Goal: Register for event/course

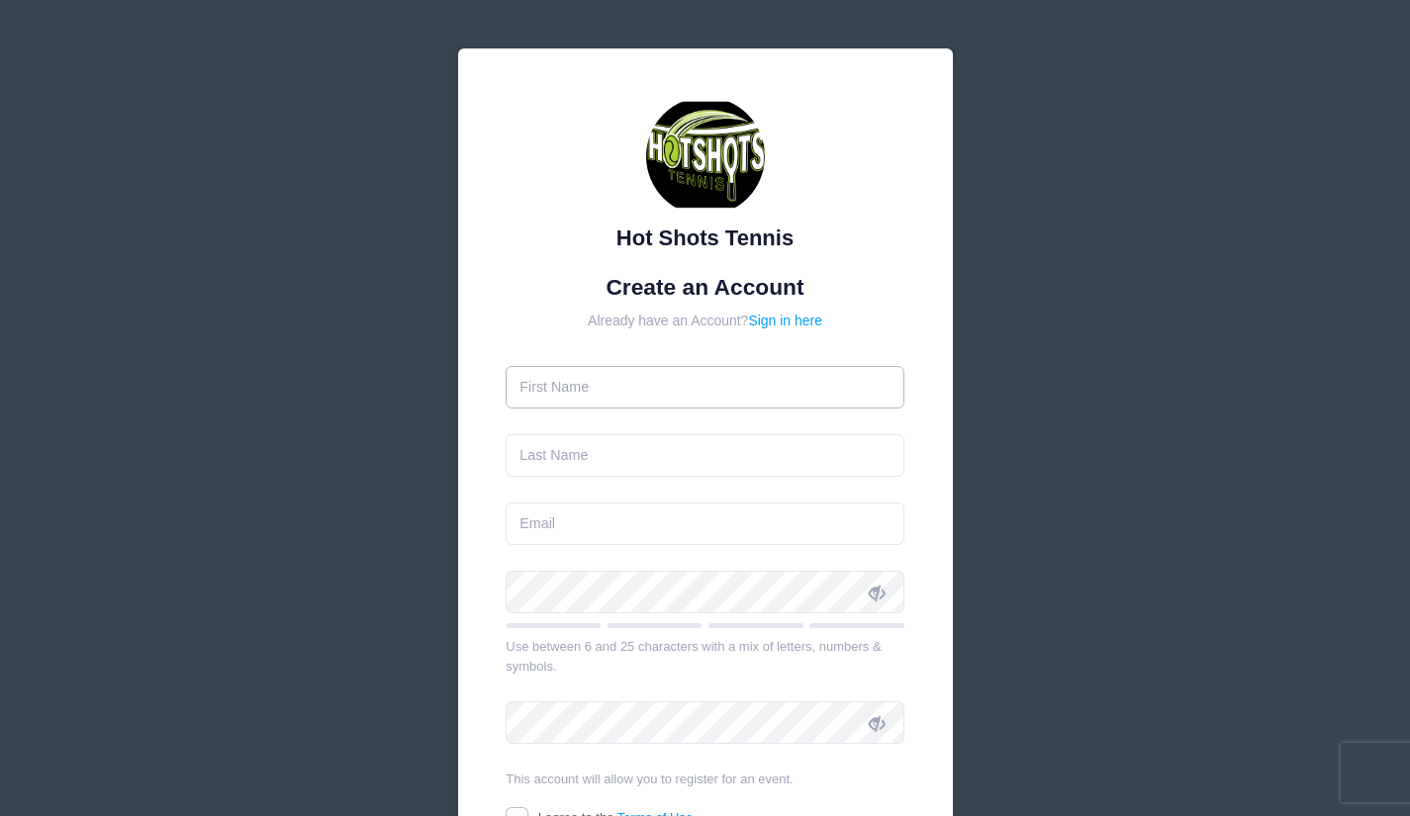
click at [630, 374] on input "text" at bounding box center [705, 387] width 399 height 43
type input "Rachael"
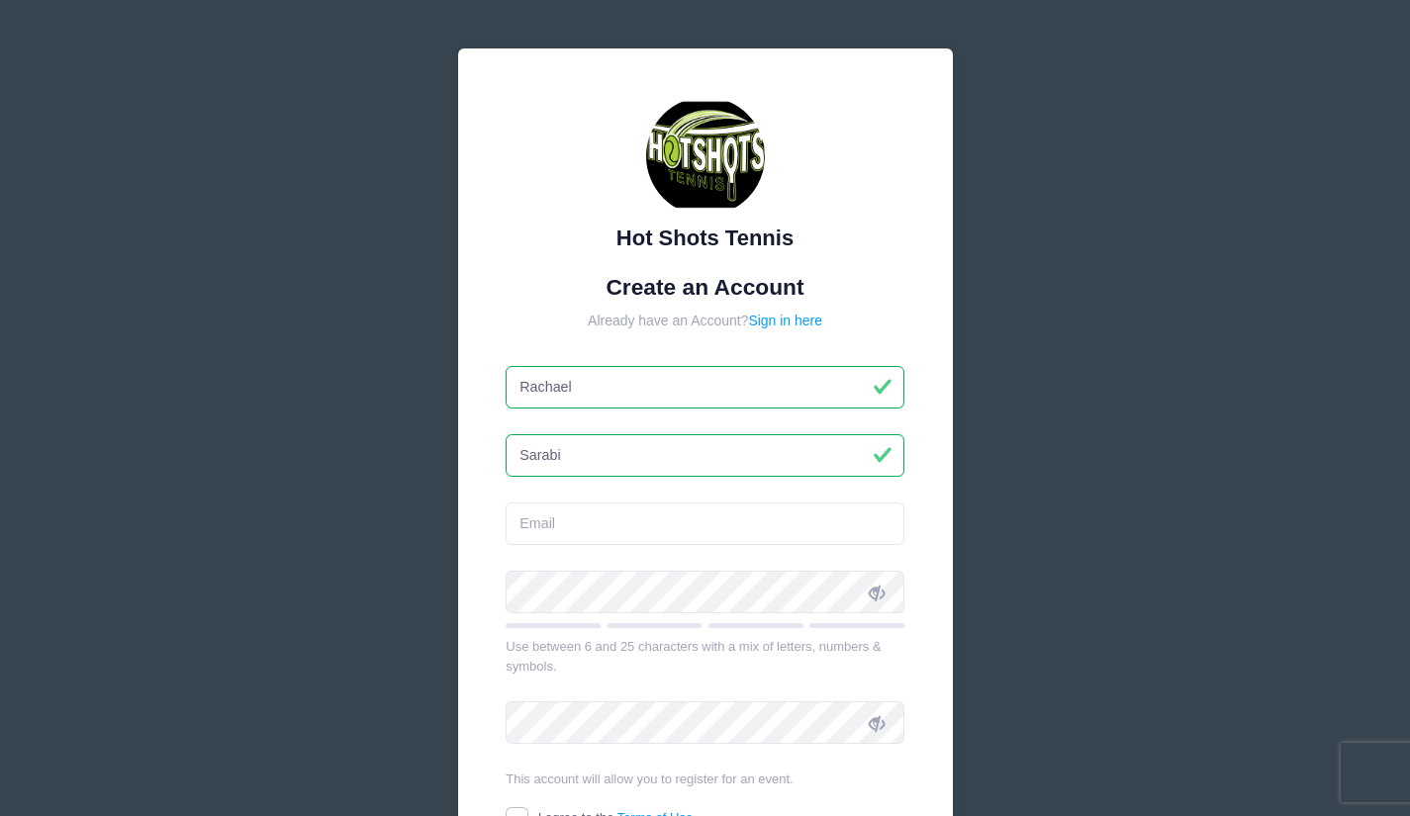
type input "Sarabi"
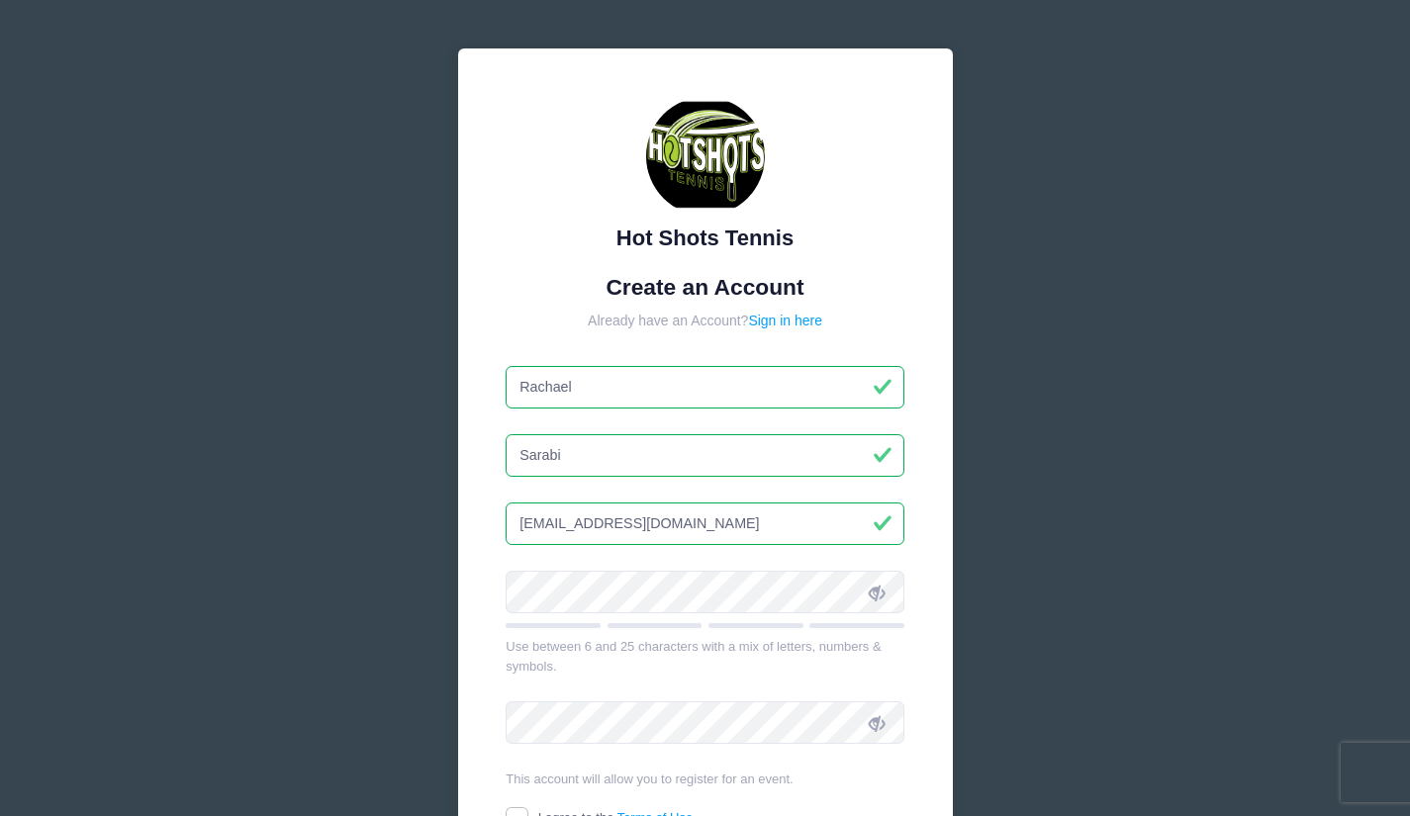
type input "[EMAIL_ADDRESS][DOMAIN_NAME]"
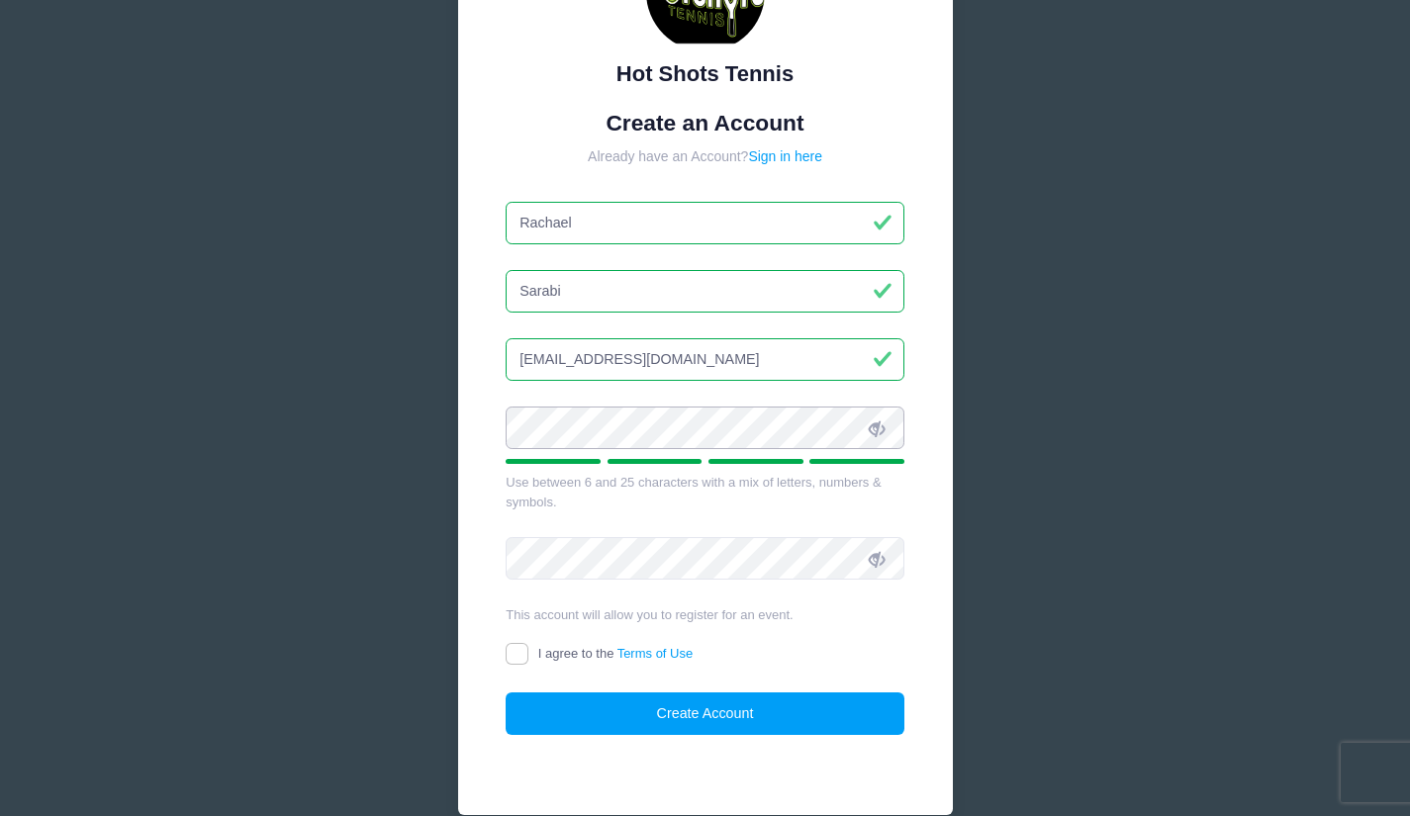
scroll to position [167, 0]
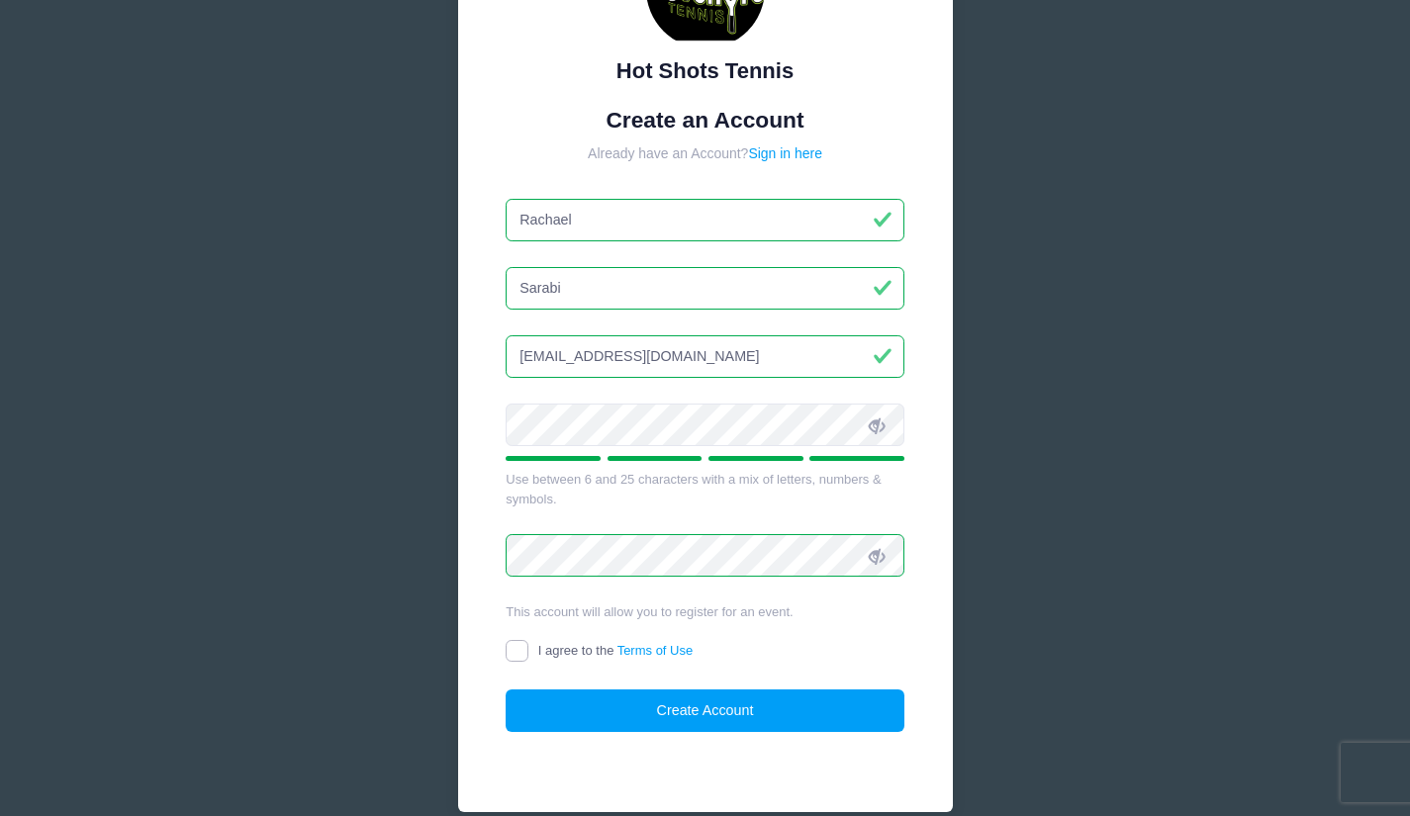
click at [517, 650] on input "I agree to the Terms of Use" at bounding box center [517, 651] width 23 height 23
checkbox input "true"
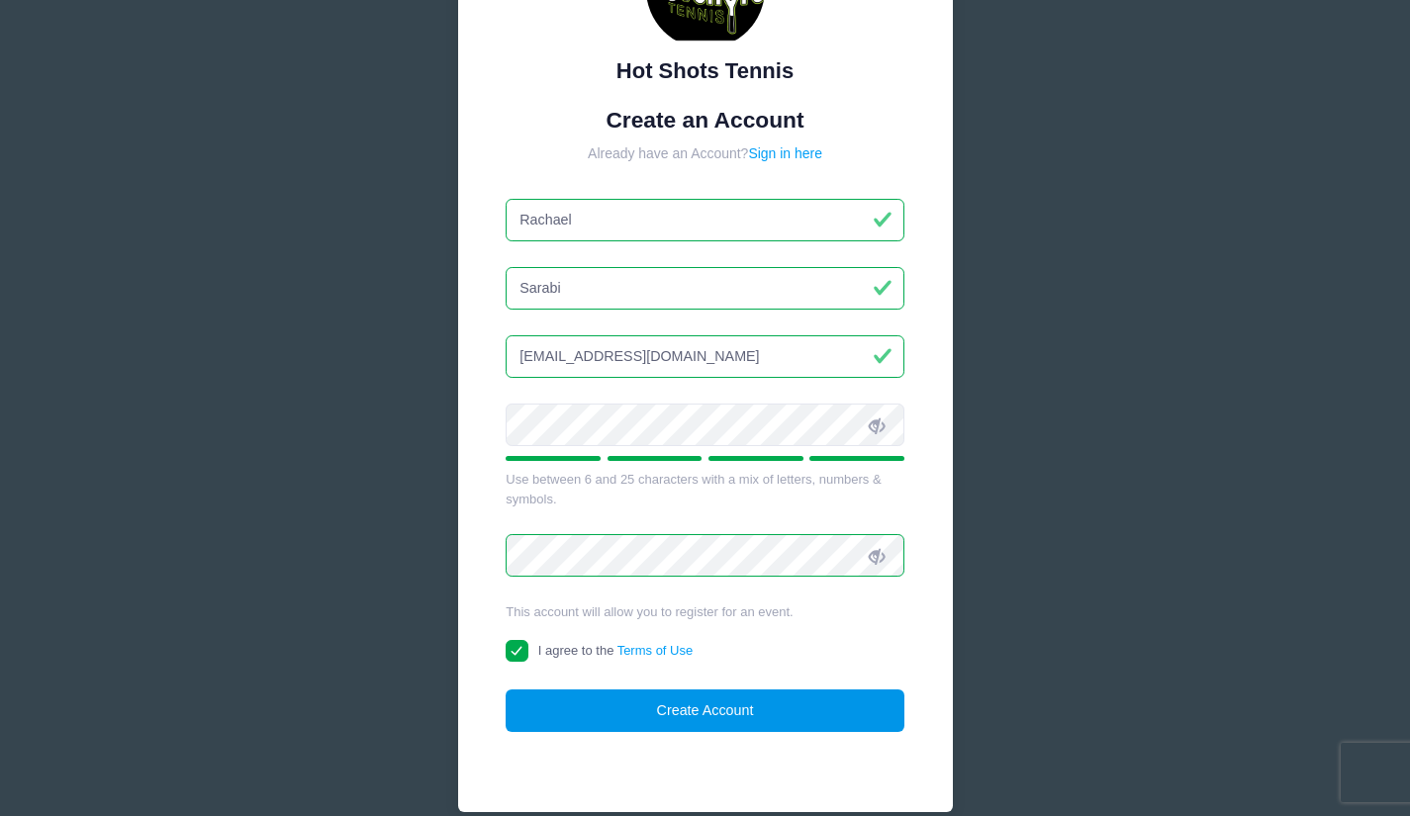
click at [648, 708] on button "Create Account" at bounding box center [705, 711] width 399 height 43
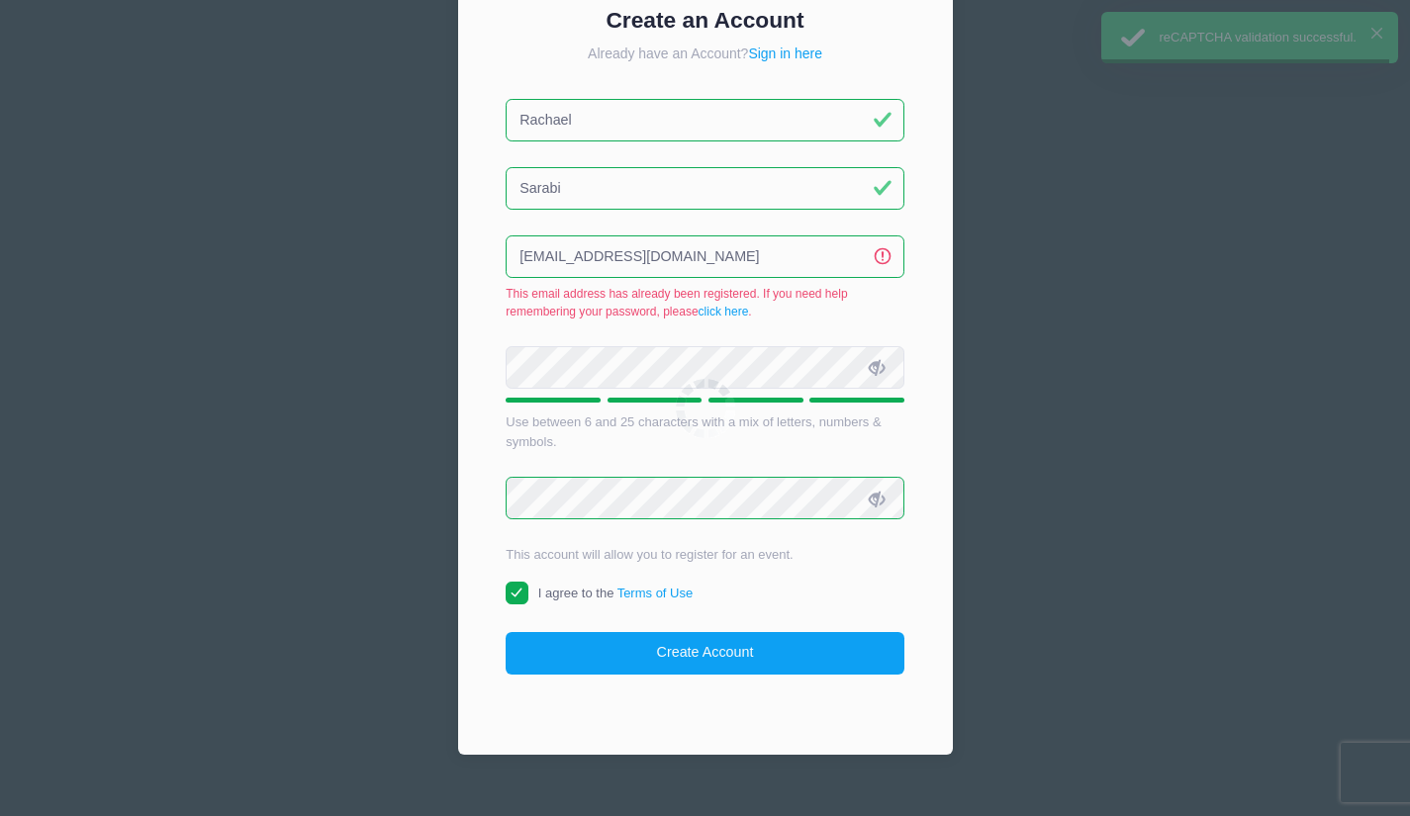
scroll to position [302, 0]
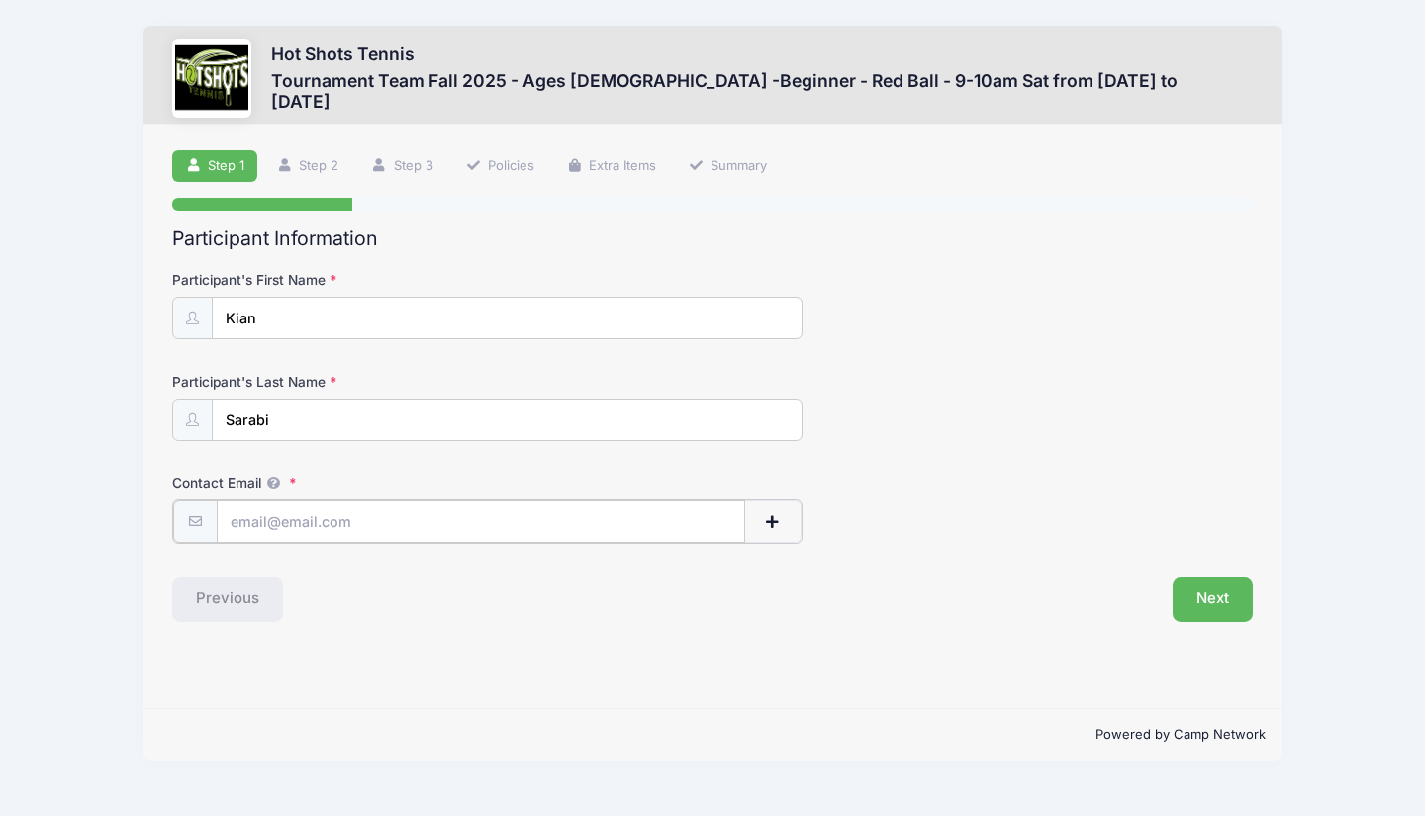
click at [370, 519] on input "Contact Email" at bounding box center [481, 522] width 529 height 43
type input "[EMAIL_ADDRESS][DOMAIN_NAME]"
click at [1207, 593] on button "Next" at bounding box center [1212, 598] width 80 height 46
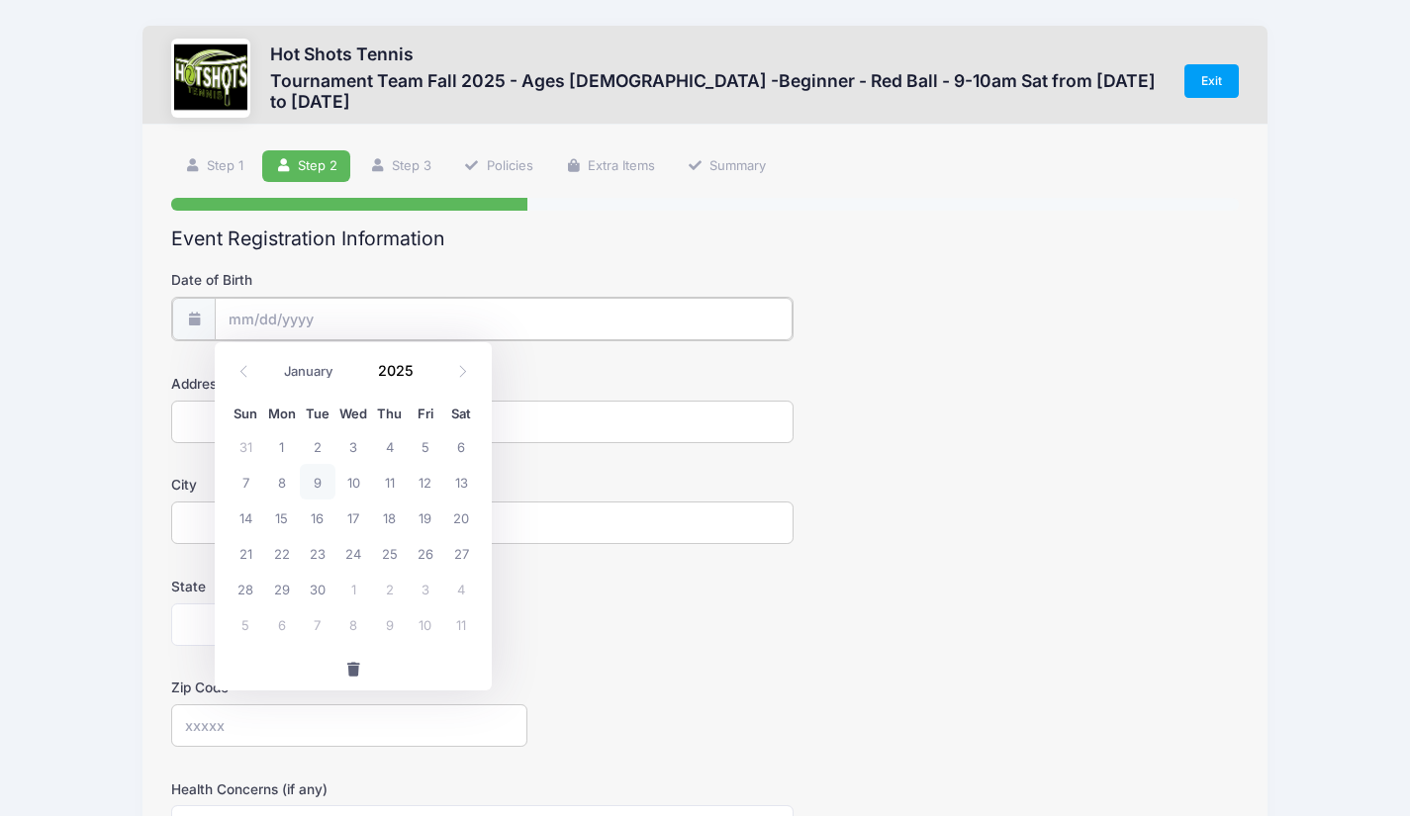
click at [291, 327] on input "Date of Birth" at bounding box center [504, 319] width 578 height 43
click at [451, 376] on span at bounding box center [462, 372] width 33 height 34
select select "10"
click at [313, 586] on span "25" at bounding box center [318, 589] width 36 height 36
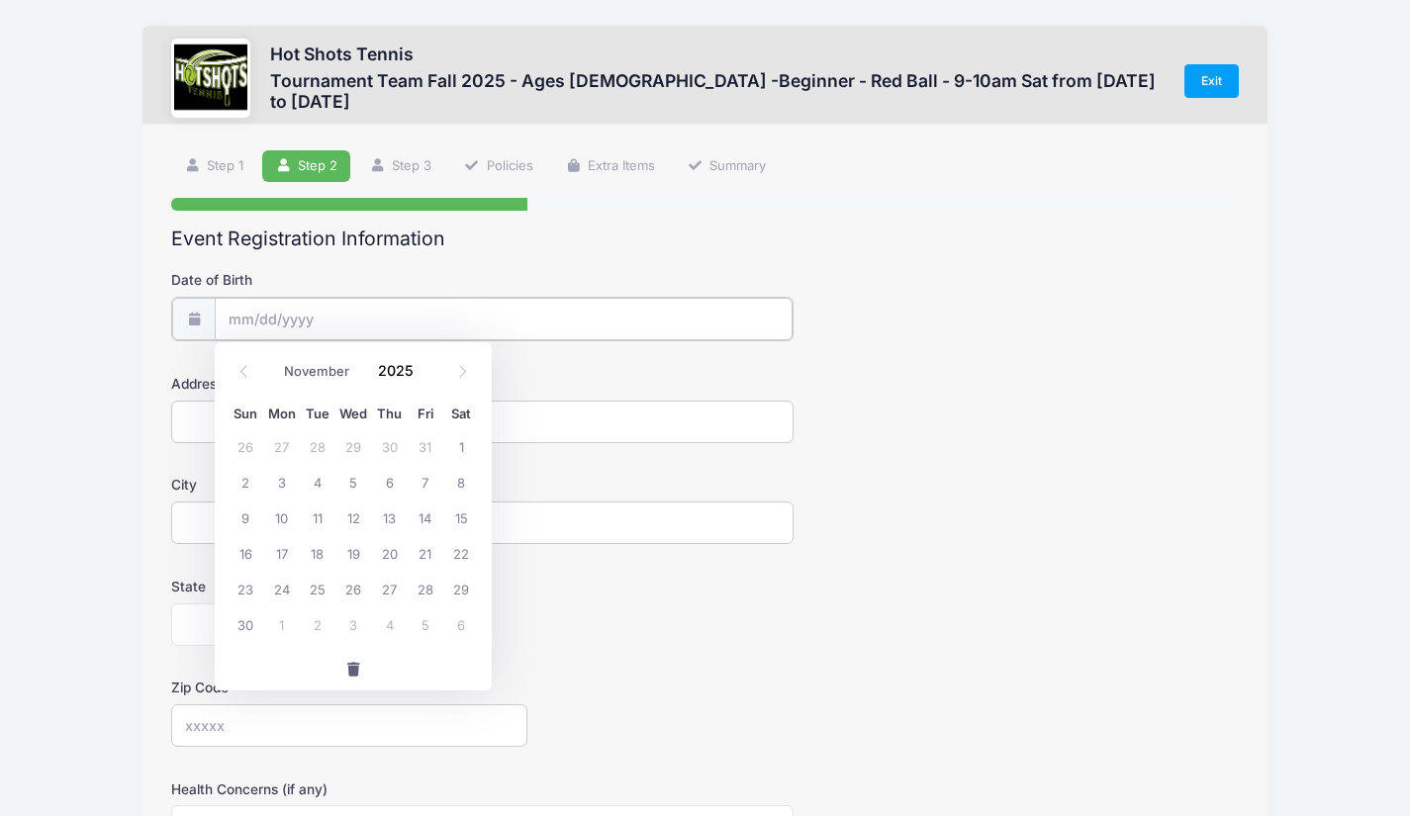
type input "11/25/2025"
click at [186, 321] on icon at bounding box center [193, 318] width 16 height 13
click at [192, 322] on icon at bounding box center [193, 318] width 16 height 13
click at [274, 317] on input "11/25/2025" at bounding box center [504, 319] width 578 height 43
click at [424, 374] on span at bounding box center [426, 378] width 14 height 15
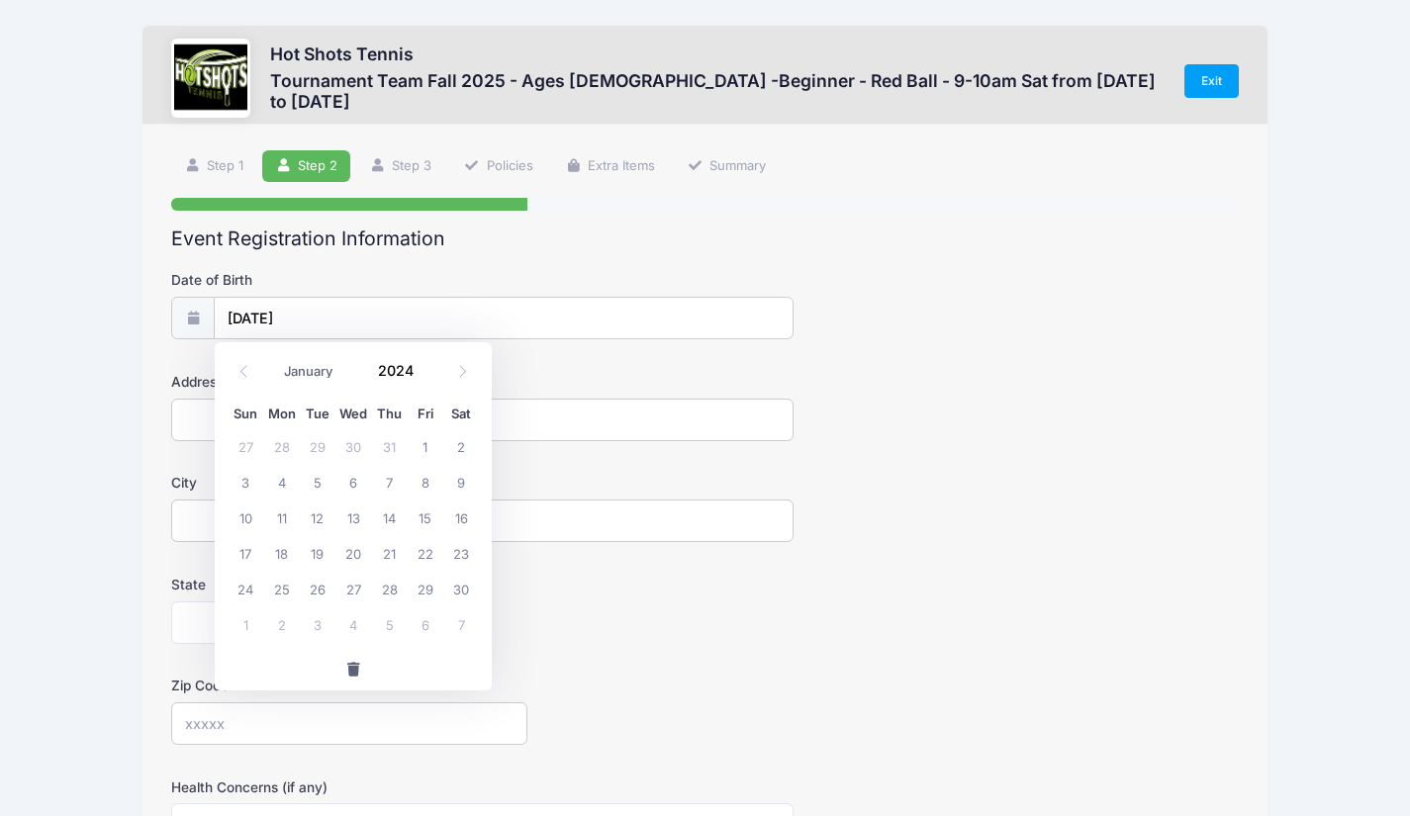
click at [424, 374] on span at bounding box center [426, 378] width 14 height 15
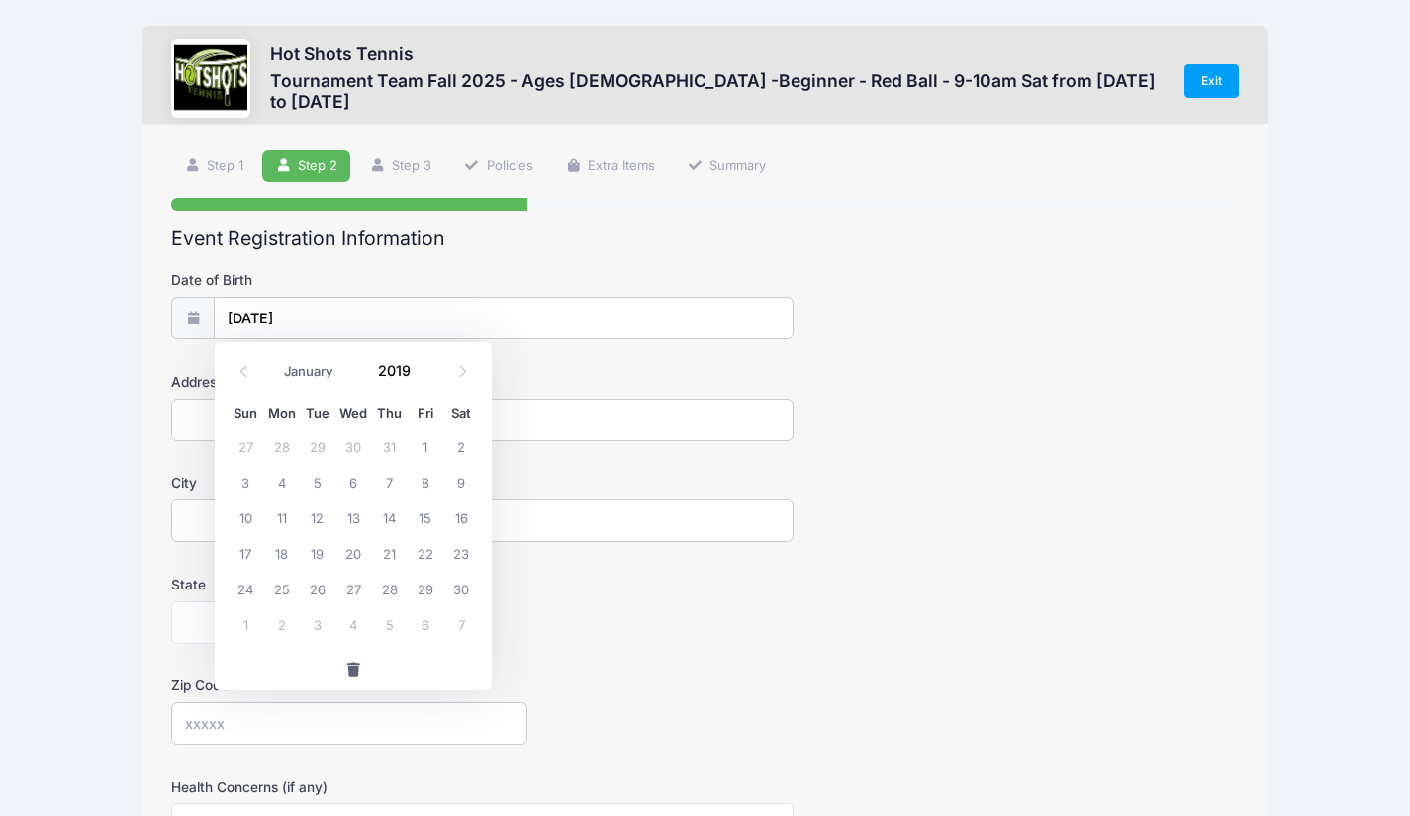
click at [424, 374] on span at bounding box center [426, 378] width 14 height 15
click at [710, 399] on input "Address" at bounding box center [482, 420] width 622 height 43
click at [490, 323] on input "11/25/2025" at bounding box center [504, 319] width 578 height 43
click at [428, 380] on span at bounding box center [426, 378] width 14 height 15
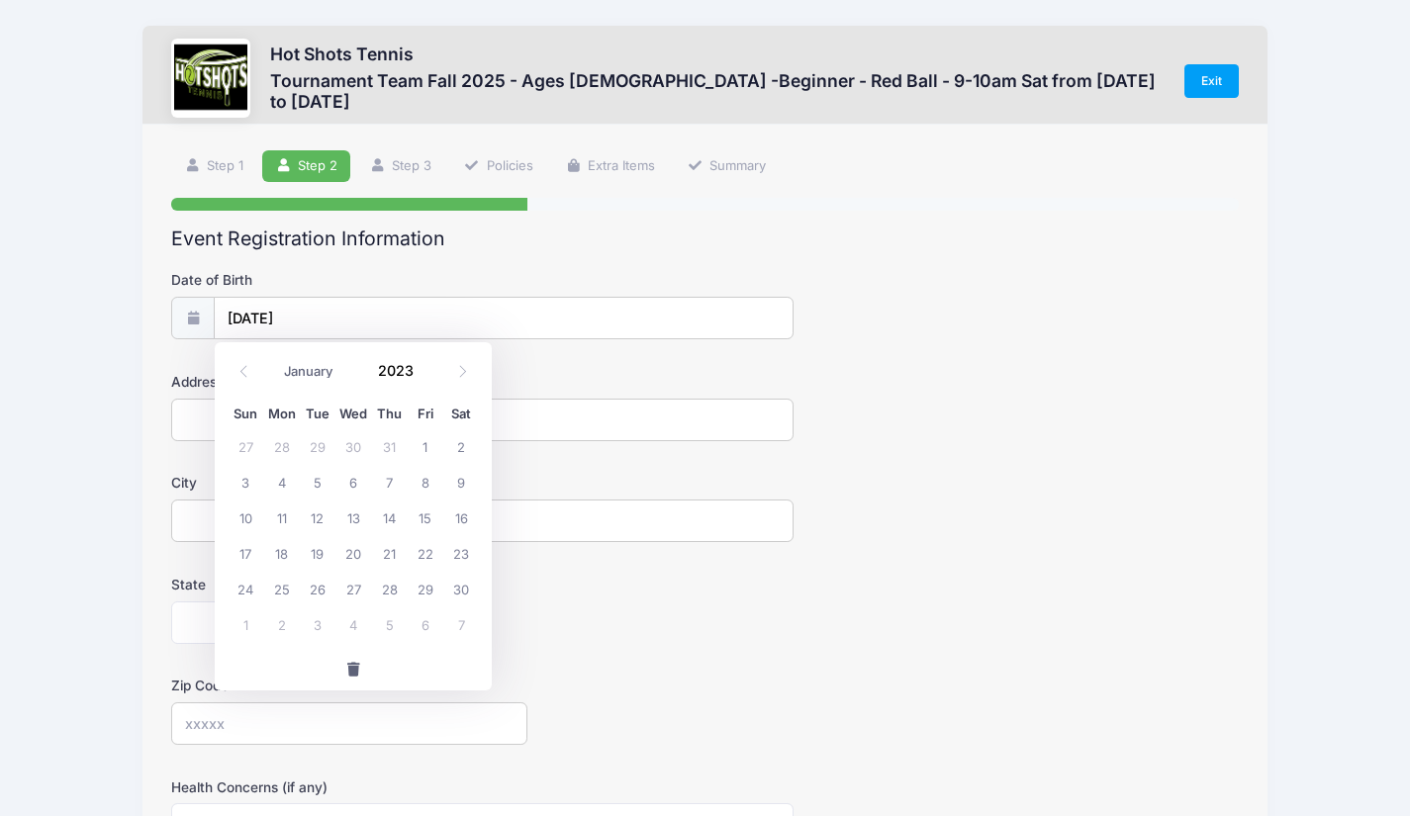
click at [428, 380] on span at bounding box center [426, 378] width 14 height 15
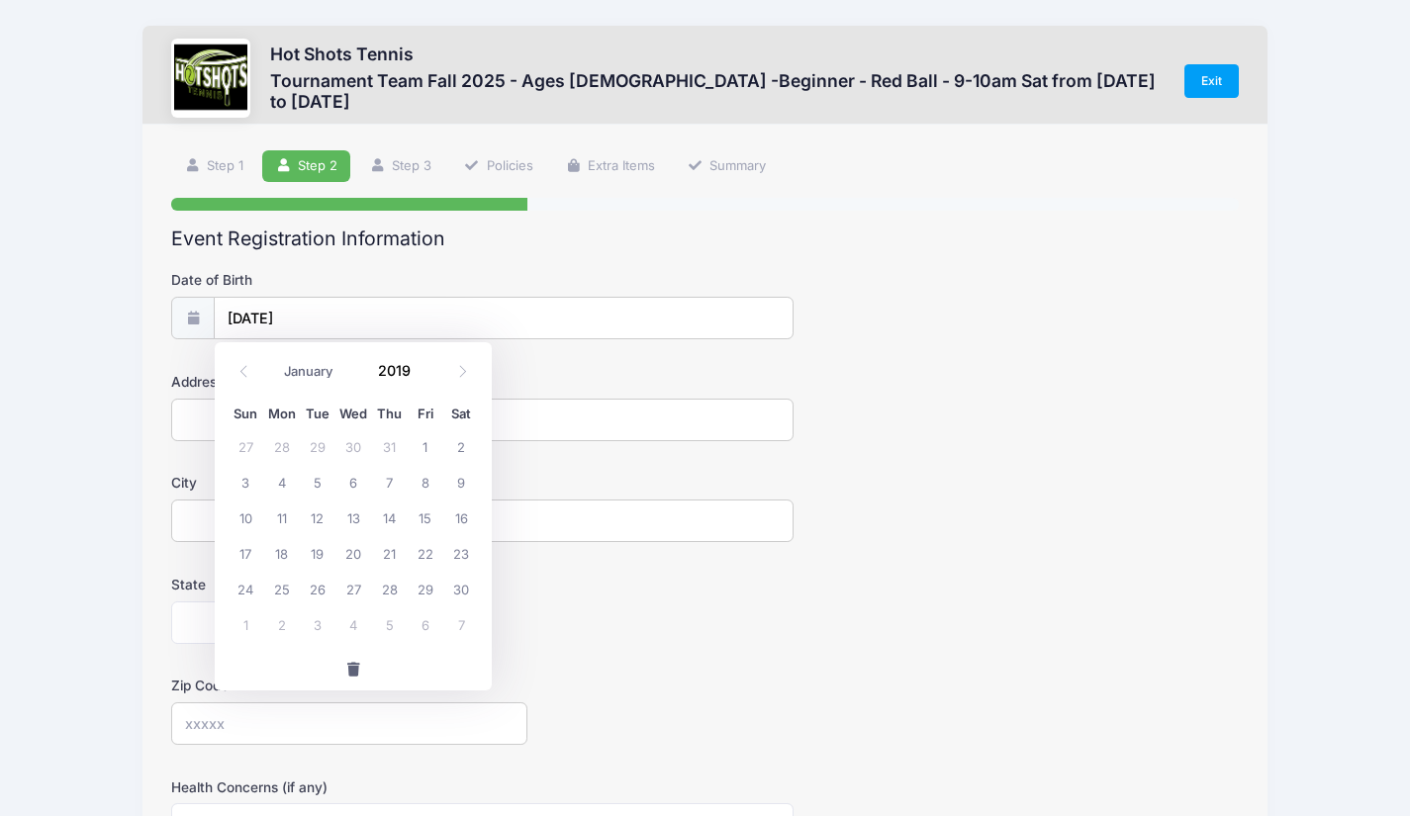
type input "2018"
click at [248, 586] on span "25" at bounding box center [246, 589] width 36 height 36
type input "[DATE]"
click at [226, 430] on input "Address" at bounding box center [482, 420] width 622 height 43
type input "[STREET_ADDRESS]"
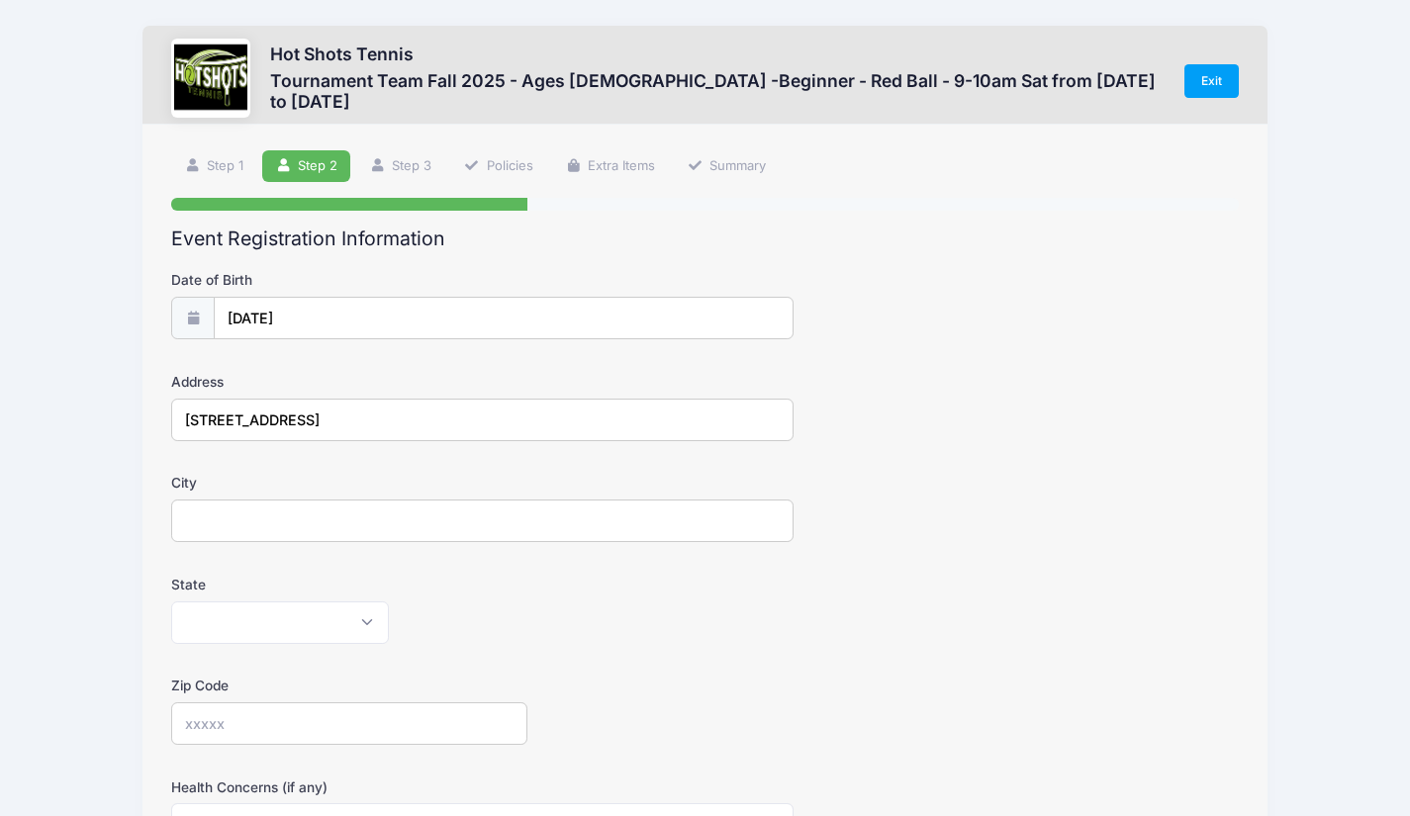
type input "[GEOGRAPHIC_DATA]"
select select "CA"
type input "90094"
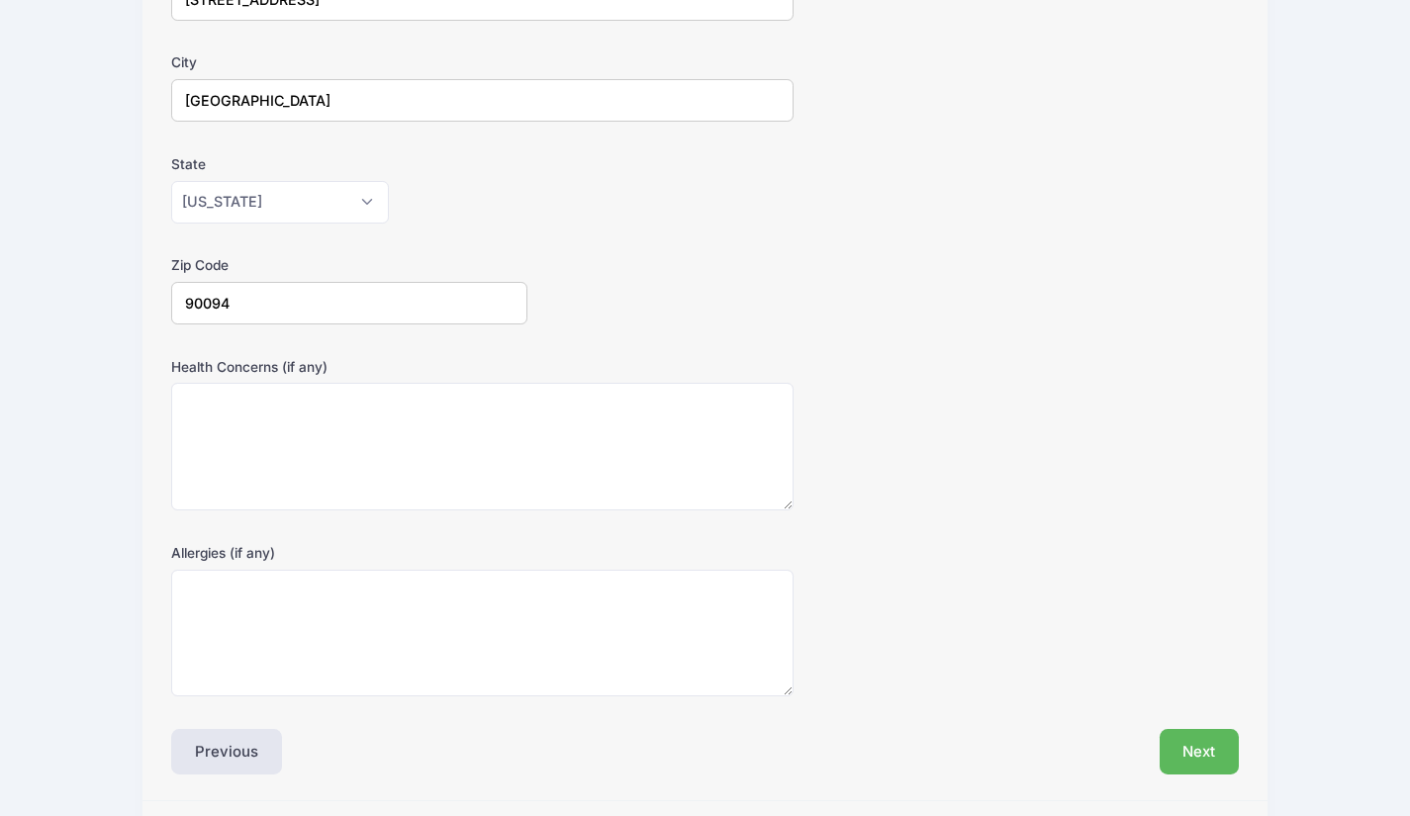
scroll to position [421, 0]
click at [472, 491] on textarea "Health Concerns (if any)" at bounding box center [482, 446] width 622 height 128
type textarea "None"
type textarea "none"
click at [1220, 761] on button "Next" at bounding box center [1200, 751] width 80 height 46
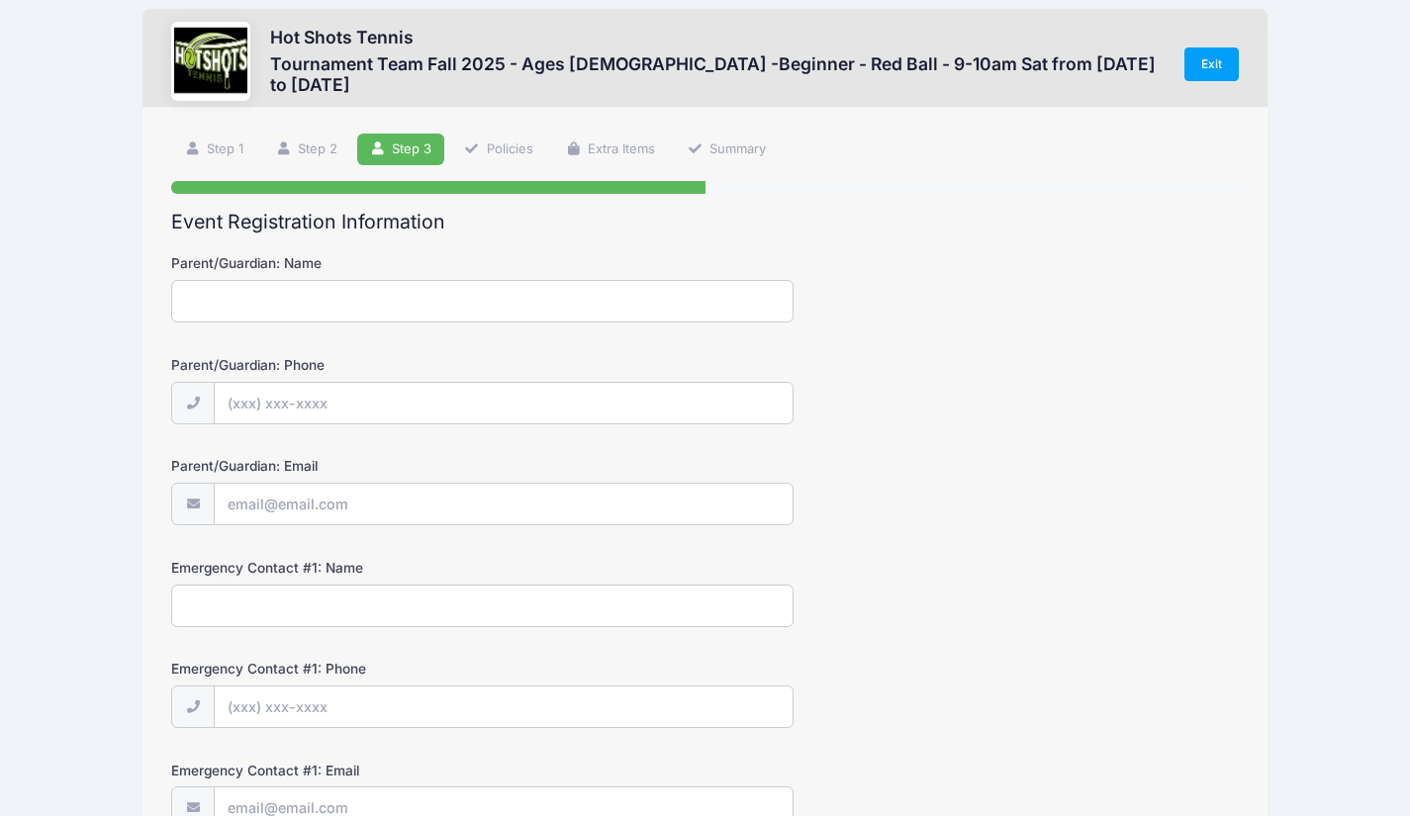
scroll to position [0, 0]
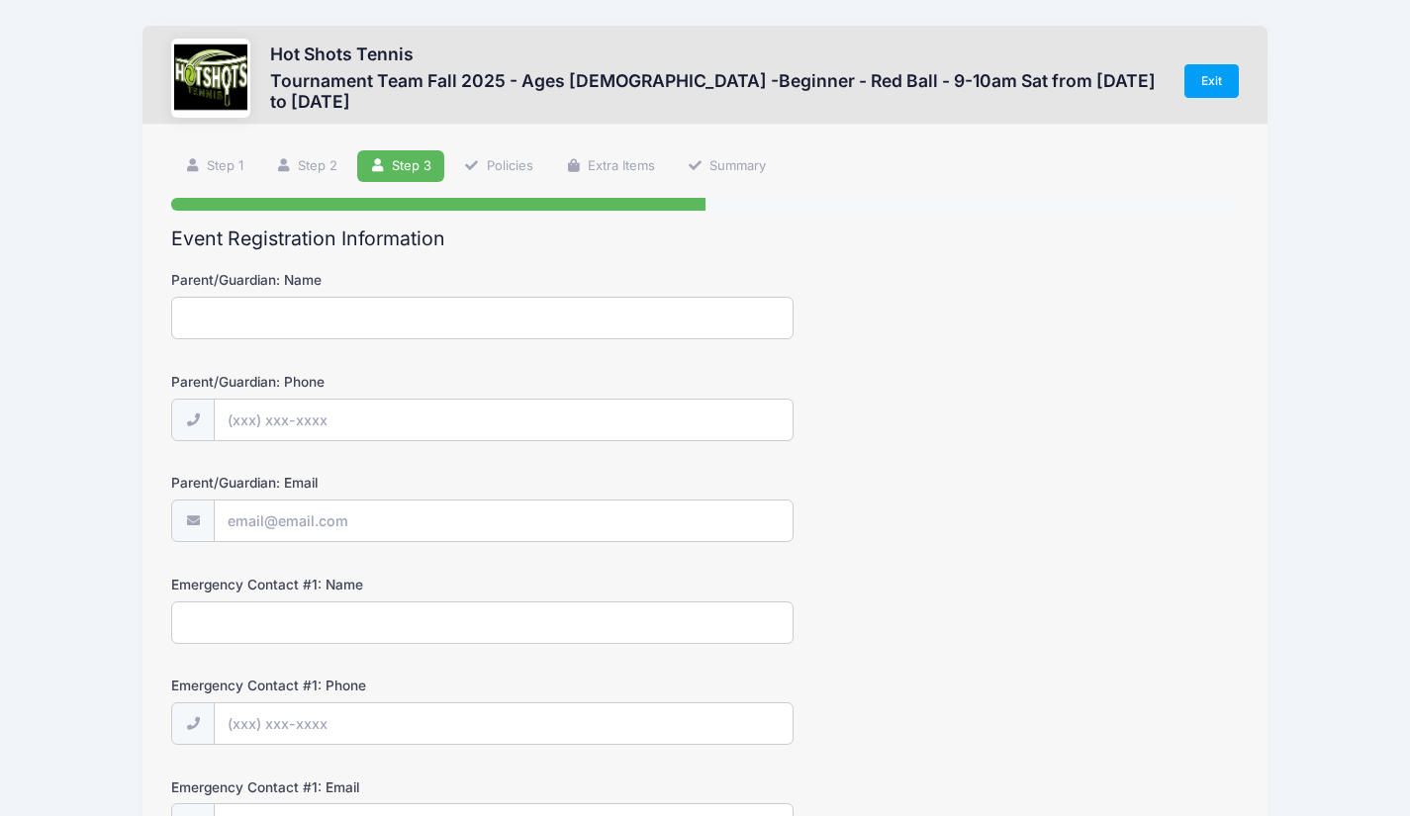
click at [350, 311] on input "Parent/Guardian: Name" at bounding box center [482, 318] width 622 height 43
type input "Rachael"
type input "[PHONE_NUMBER]"
click at [282, 507] on input "Parent/Guardian: Email" at bounding box center [504, 522] width 578 height 43
type input "[EMAIL_ADDRESS][DOMAIN_NAME]"
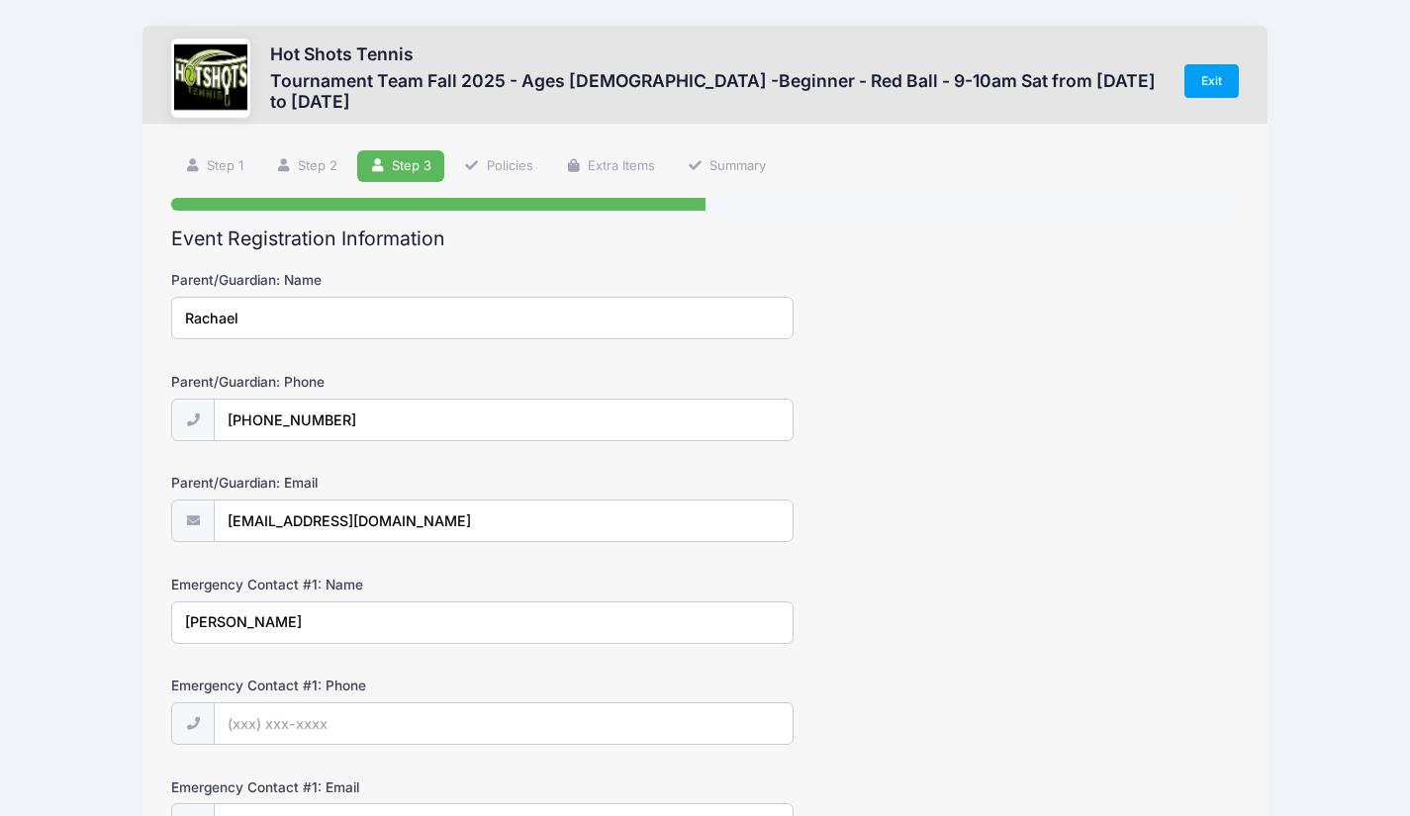
type input "[PERSON_NAME]"
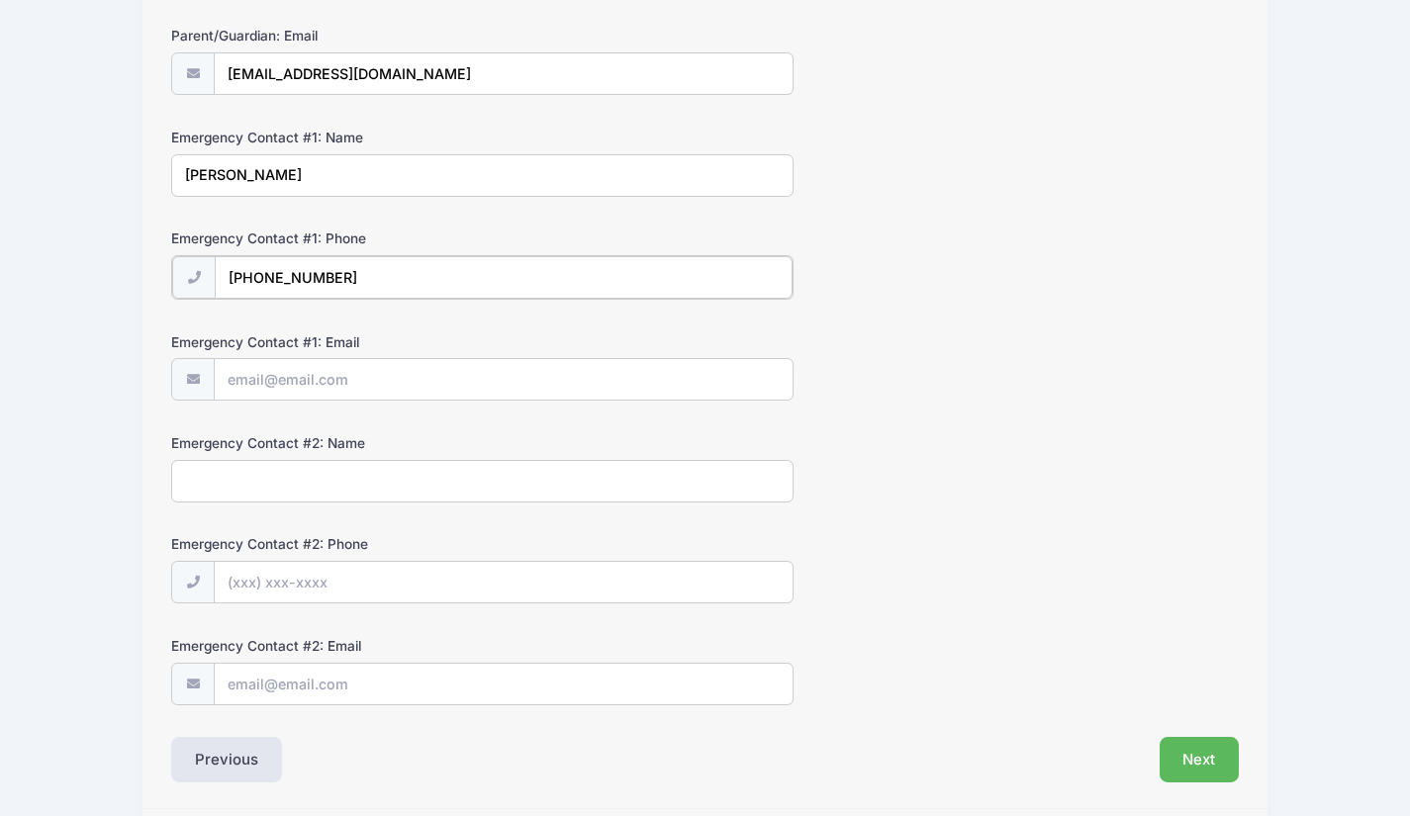
scroll to position [455, 0]
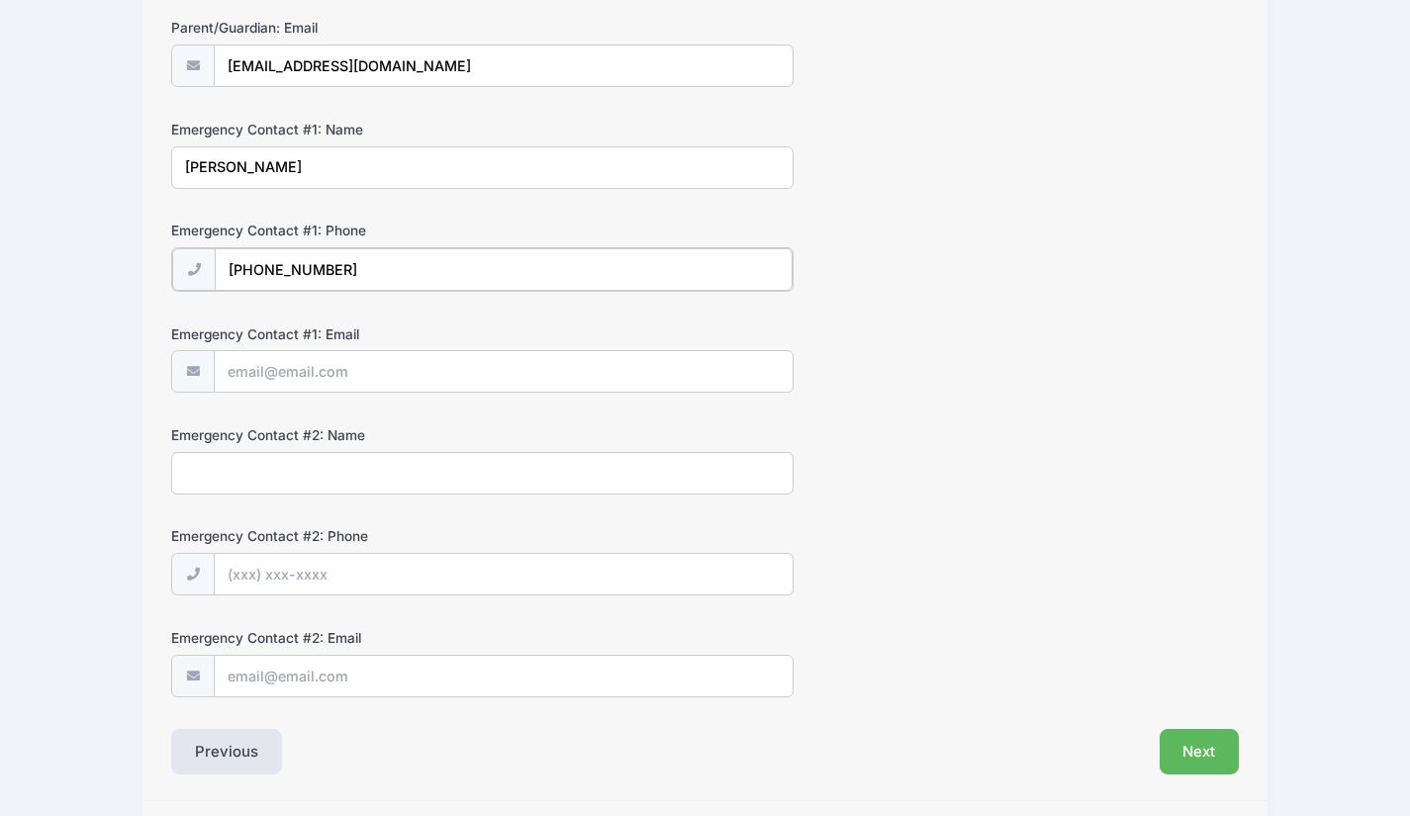
type input "[PHONE_NUMBER]"
click at [258, 388] on input "Emergency Contact #1: Email" at bounding box center [504, 370] width 578 height 43
type input "[EMAIL_ADDRESS][DOMAIN_NAME]"
click at [1190, 750] on button "Next" at bounding box center [1200, 750] width 80 height 46
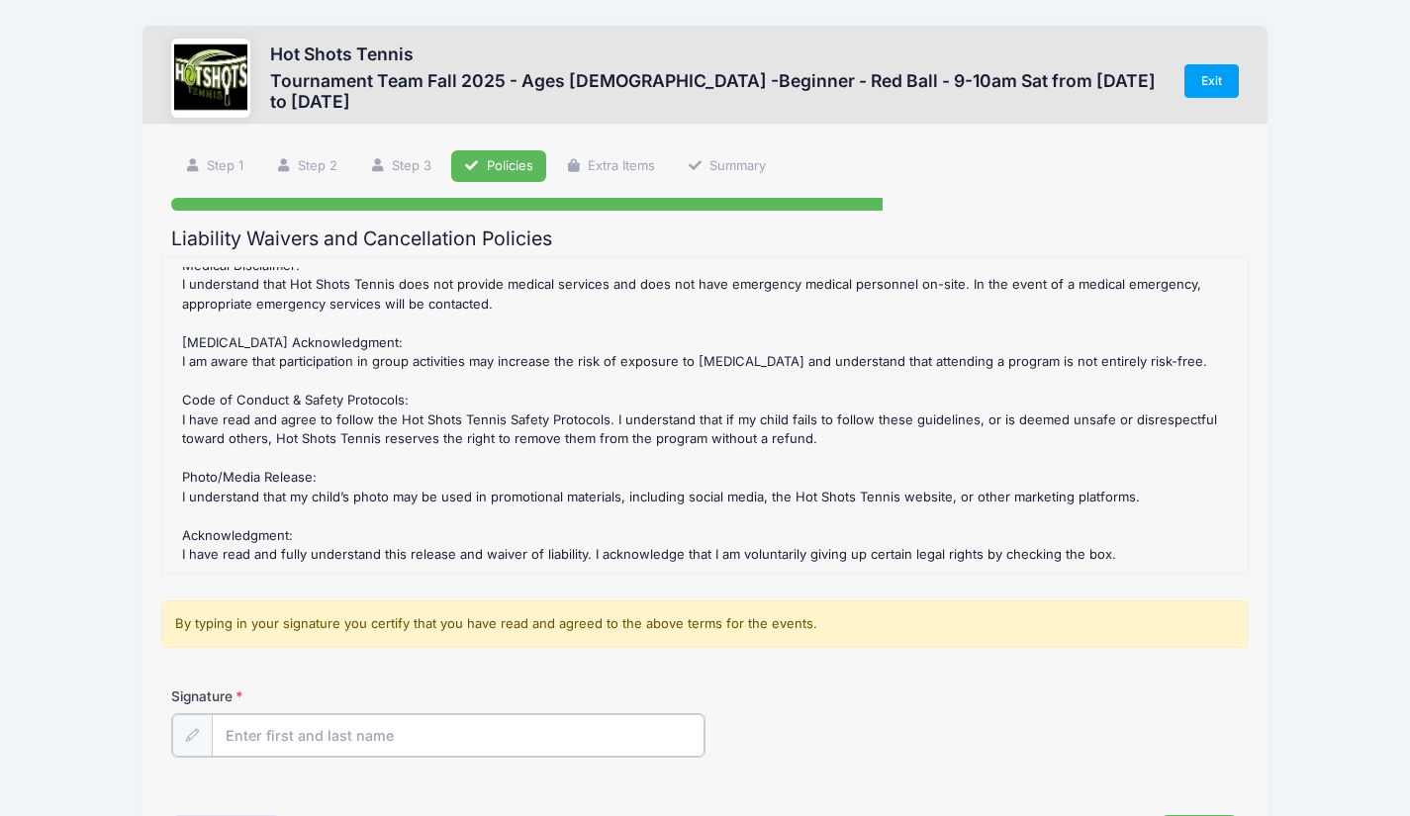
click at [392, 740] on input "Signature" at bounding box center [458, 735] width 493 height 43
type input "[PERSON_NAME]"
click at [983, 699] on div "Signature Rachael Sarabi" at bounding box center [705, 721] width 1068 height 69
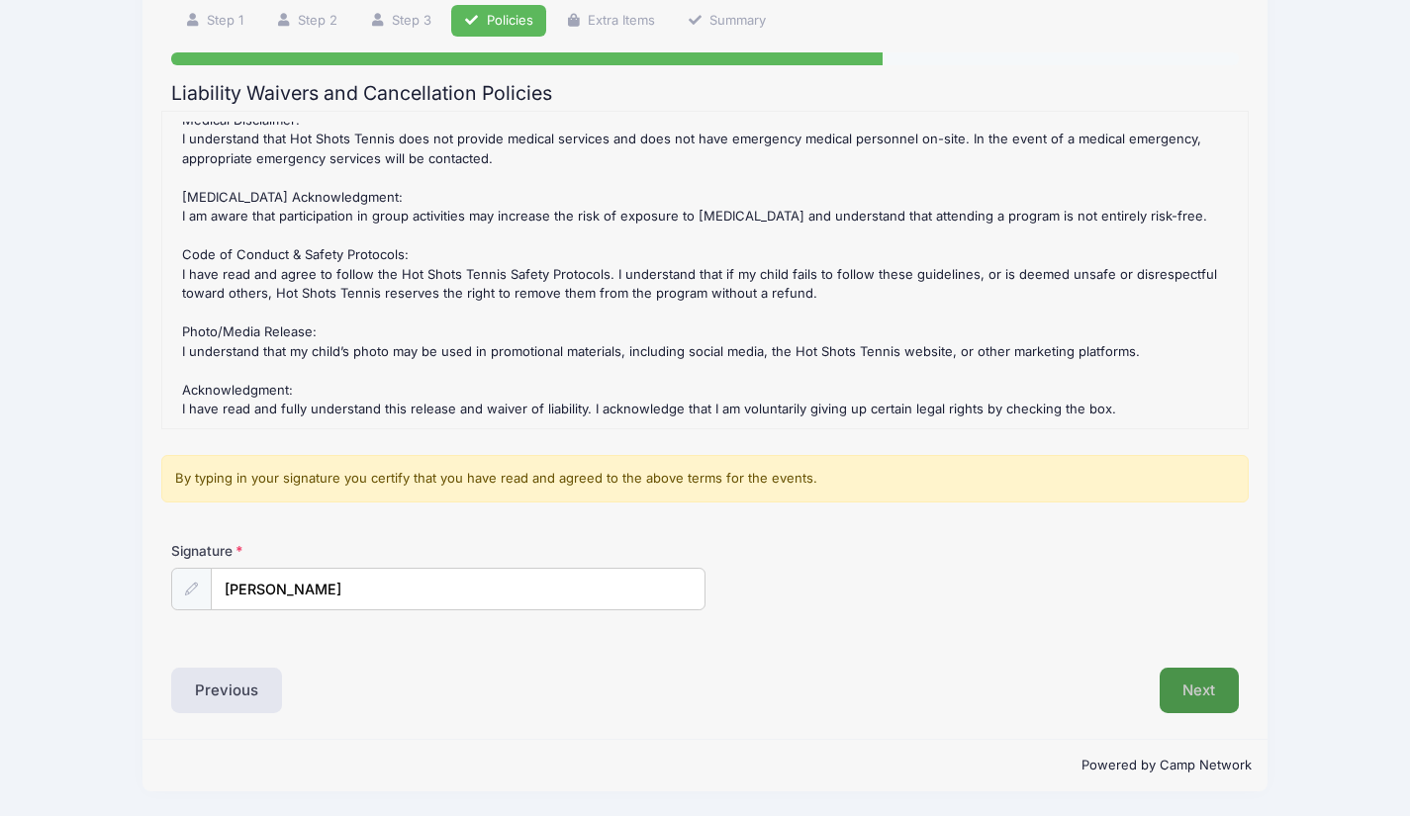
click at [1201, 684] on button "Next" at bounding box center [1200, 691] width 80 height 46
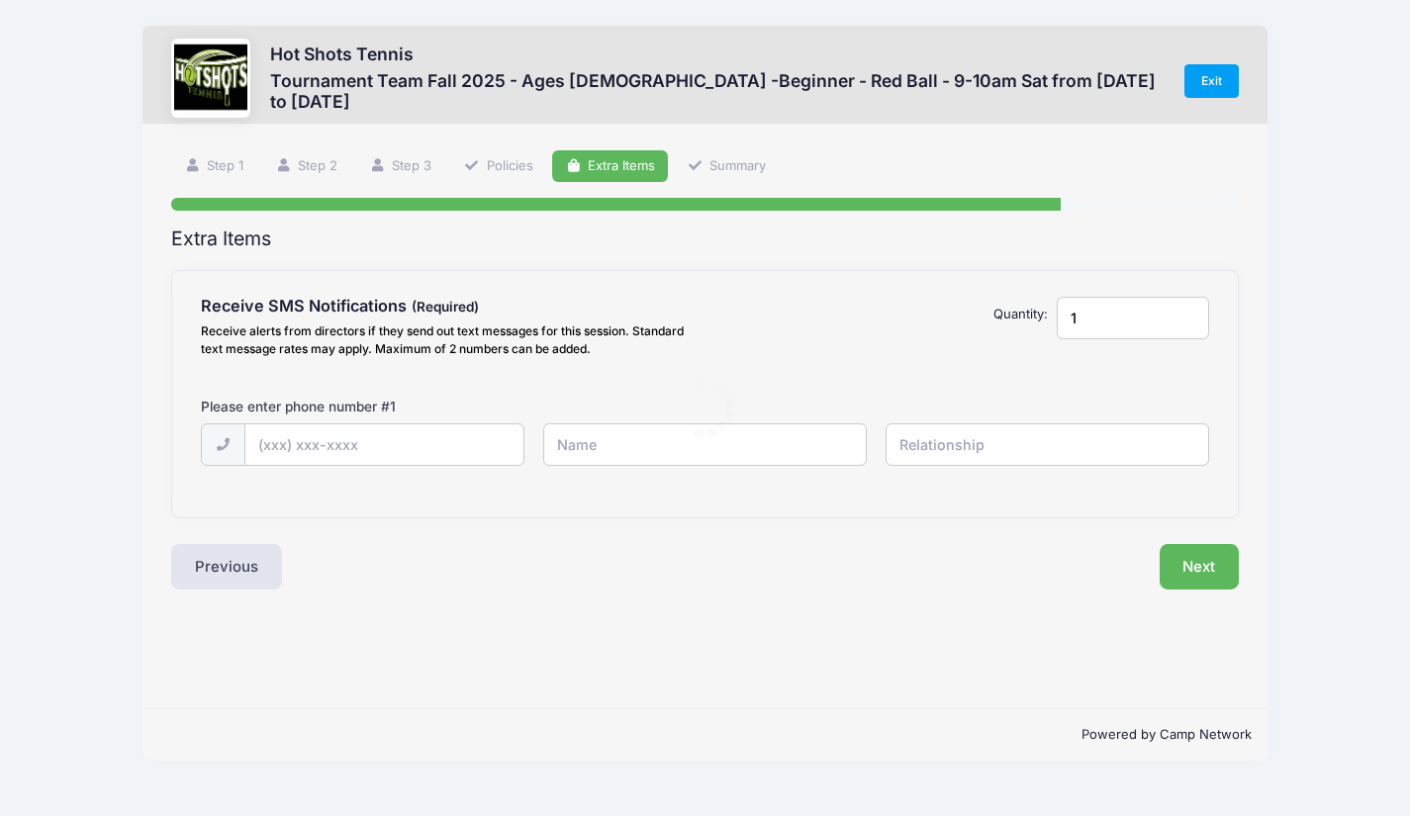
scroll to position [0, 0]
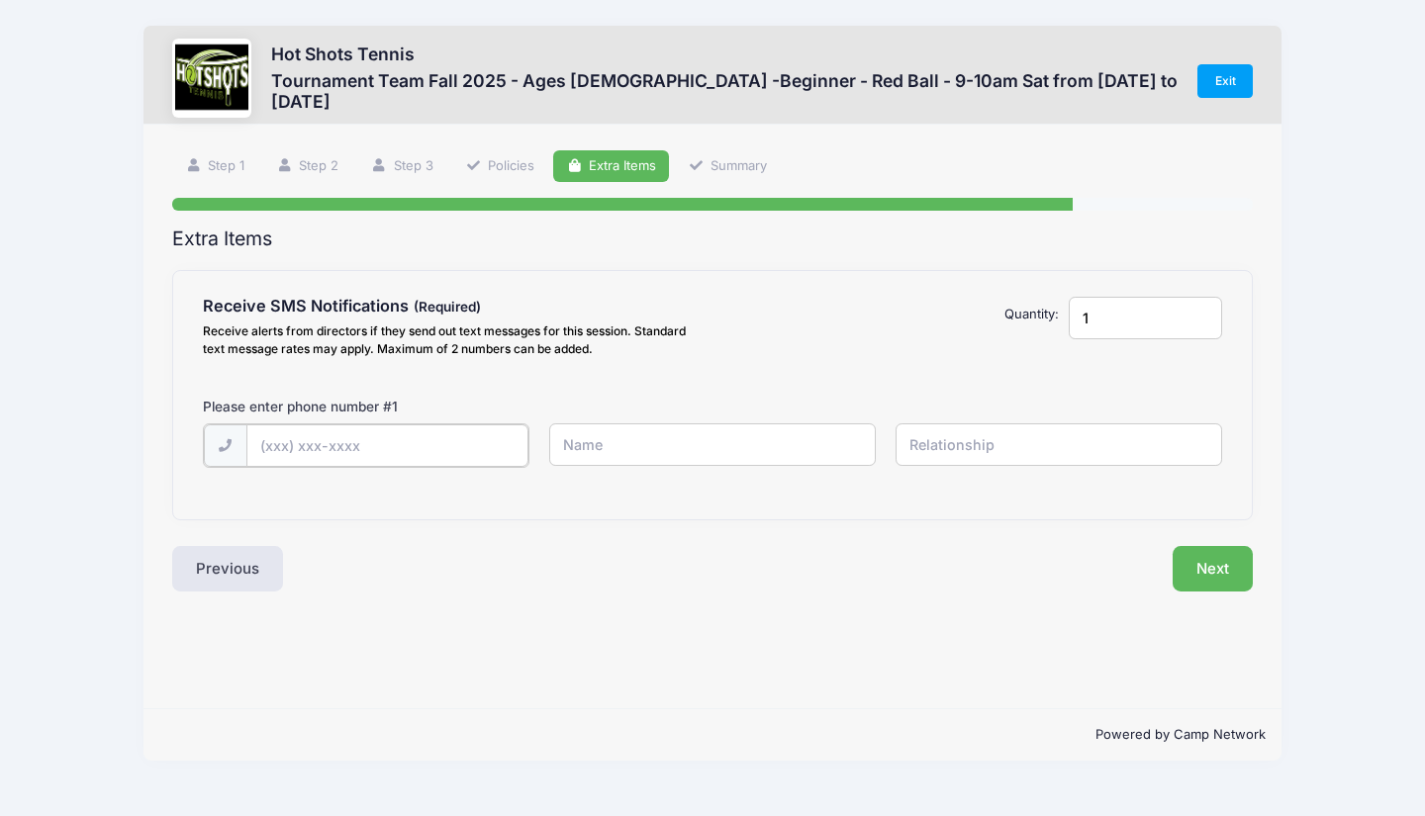
click at [428, 446] on input "text" at bounding box center [387, 445] width 282 height 43
type input "[PHONE_NUMBER]"
click at [754, 446] on input "text" at bounding box center [712, 444] width 327 height 43
type input "Rachael"
type input "Mother"
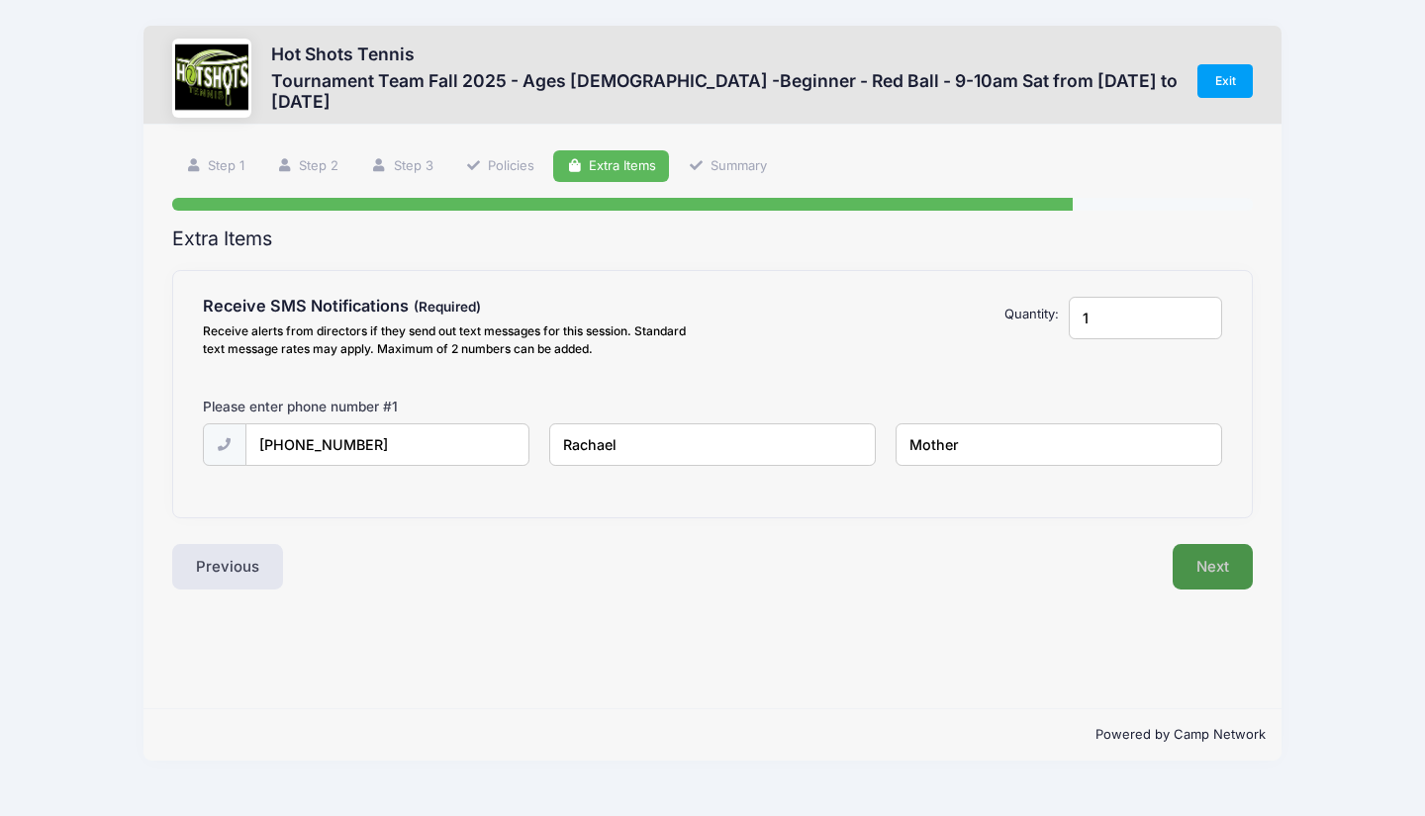
click at [1201, 562] on button "Next" at bounding box center [1212, 567] width 80 height 46
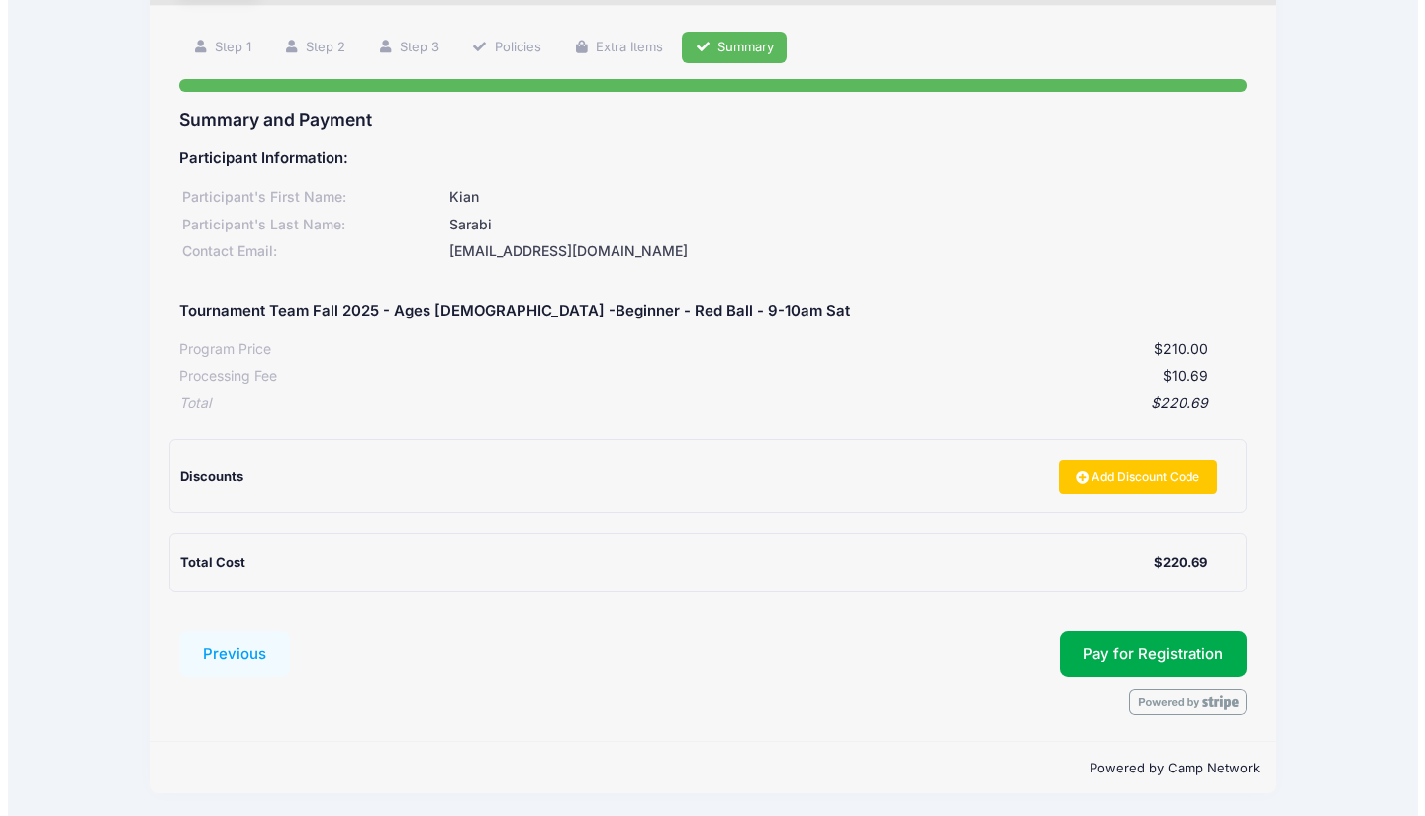
scroll to position [122, 0]
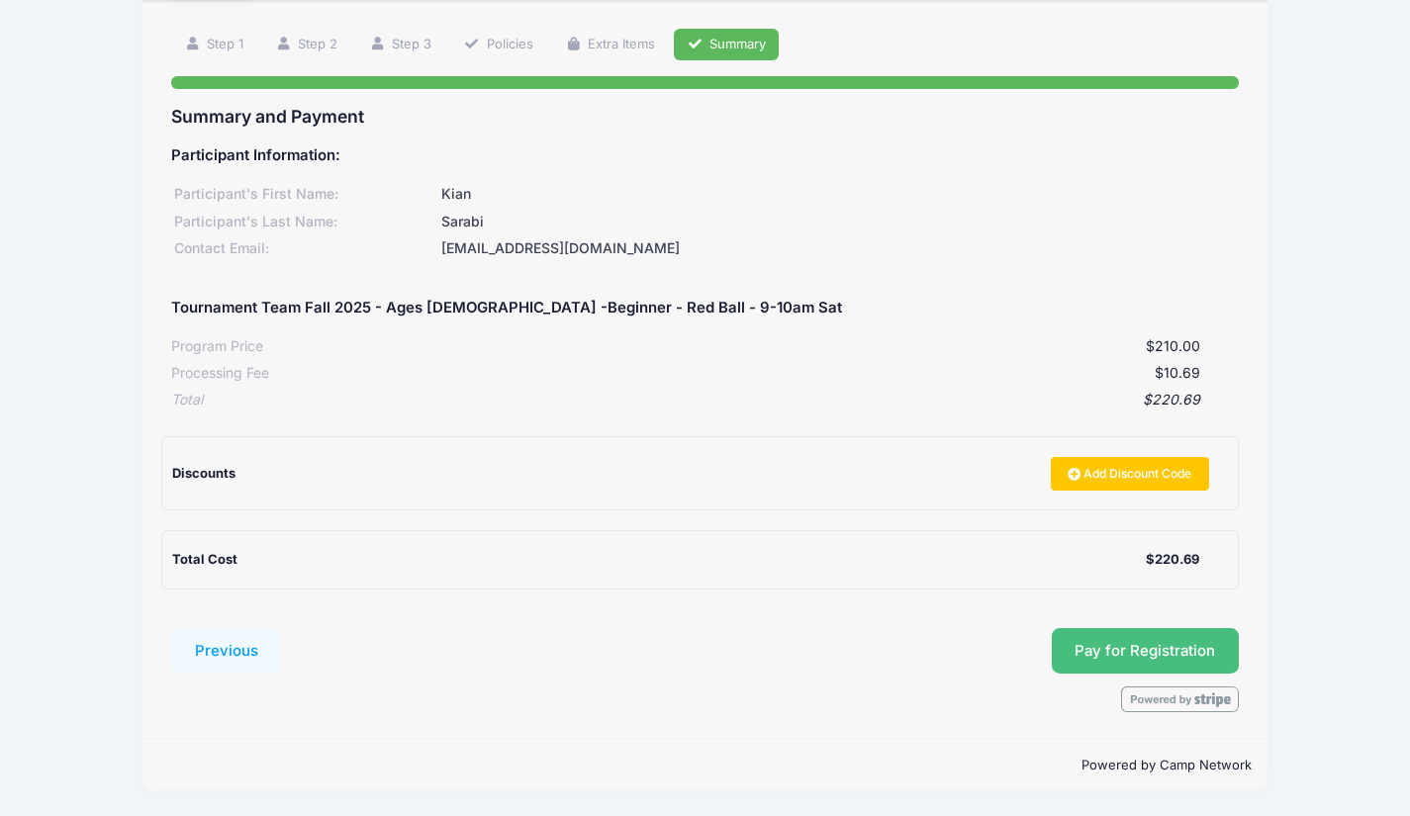
click at [1163, 653] on button "Pay for Registration" at bounding box center [1146, 651] width 188 height 46
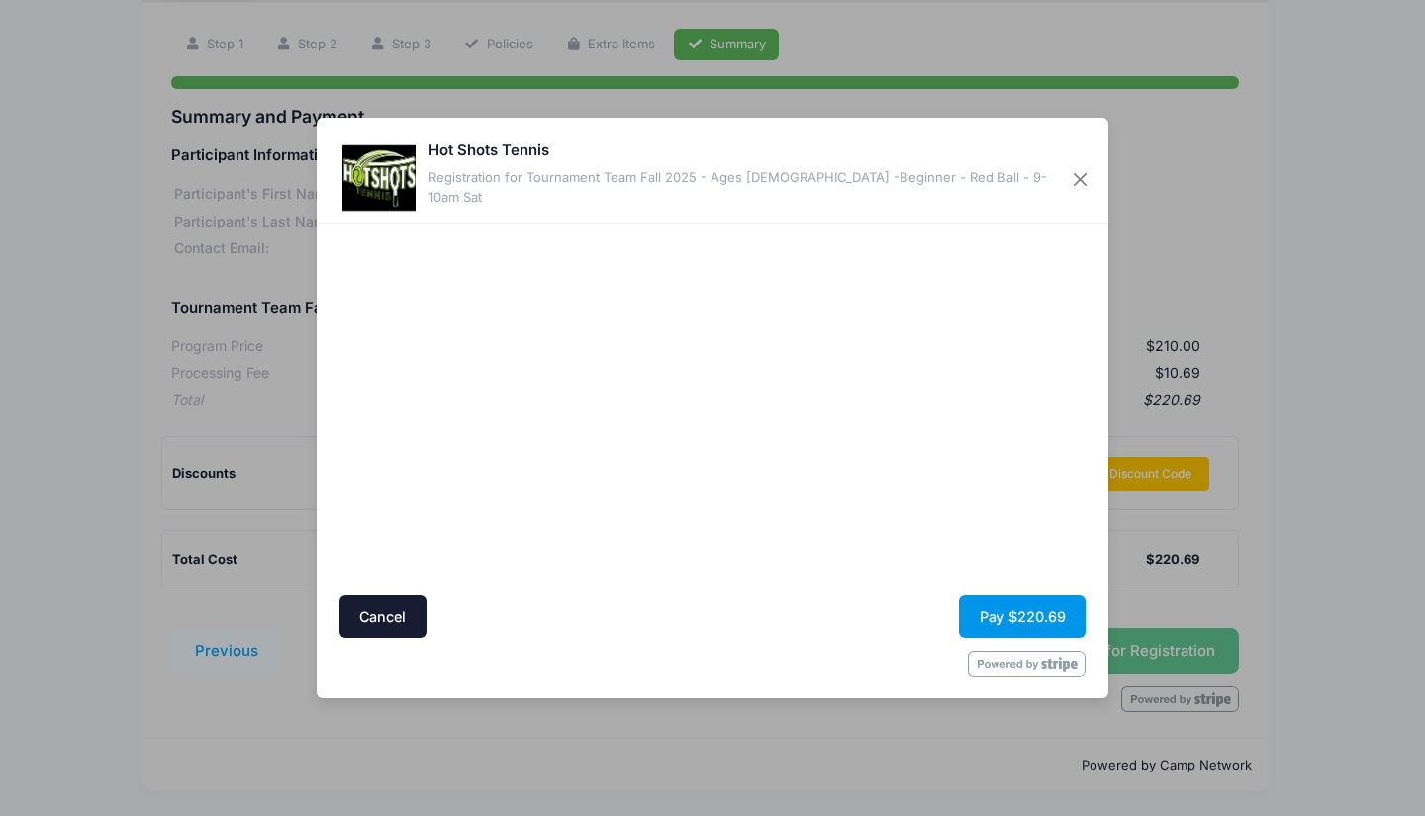
click at [1024, 608] on button "Pay $220.69" at bounding box center [1022, 617] width 127 height 43
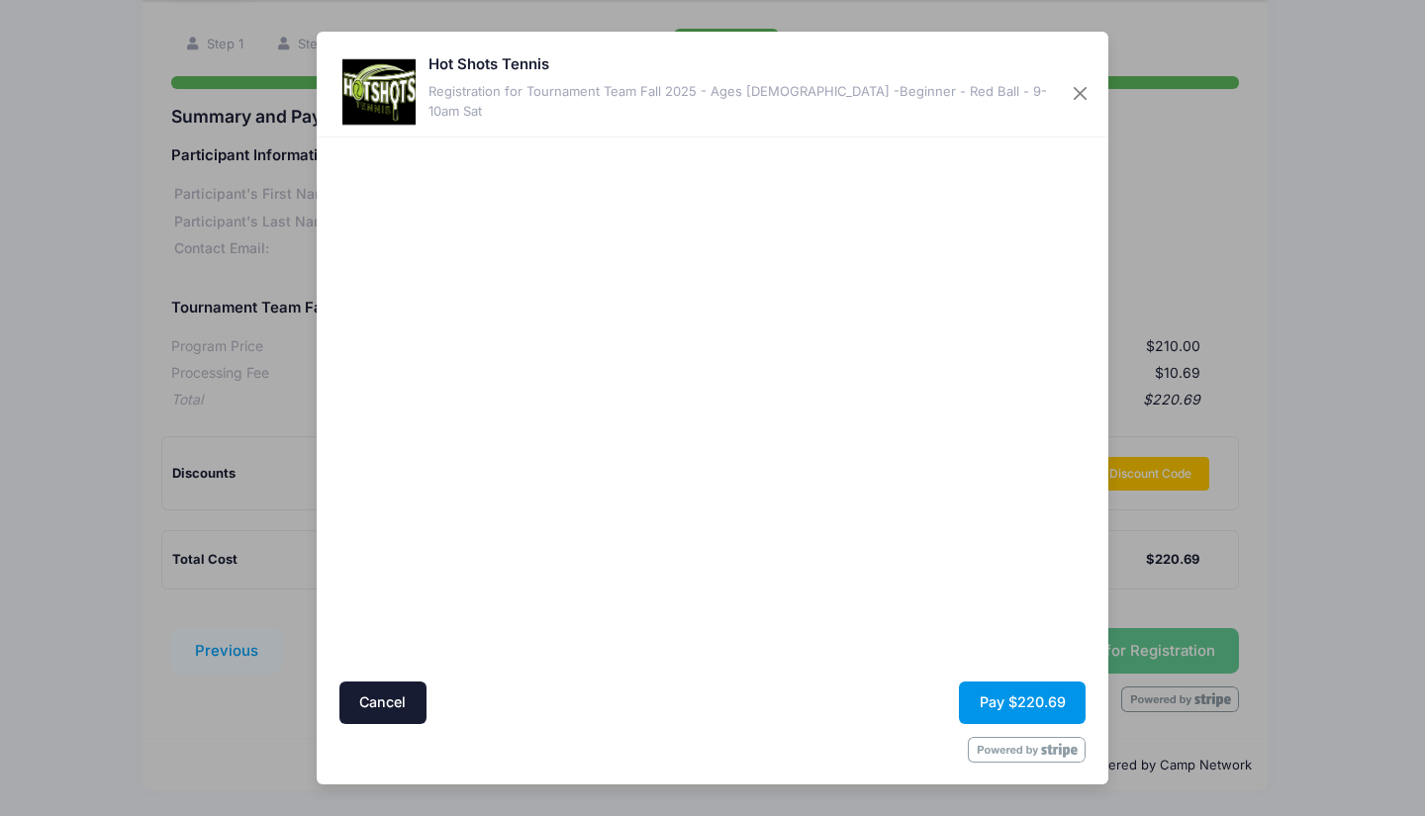
click at [1019, 707] on button "Pay $220.69" at bounding box center [1022, 703] width 127 height 43
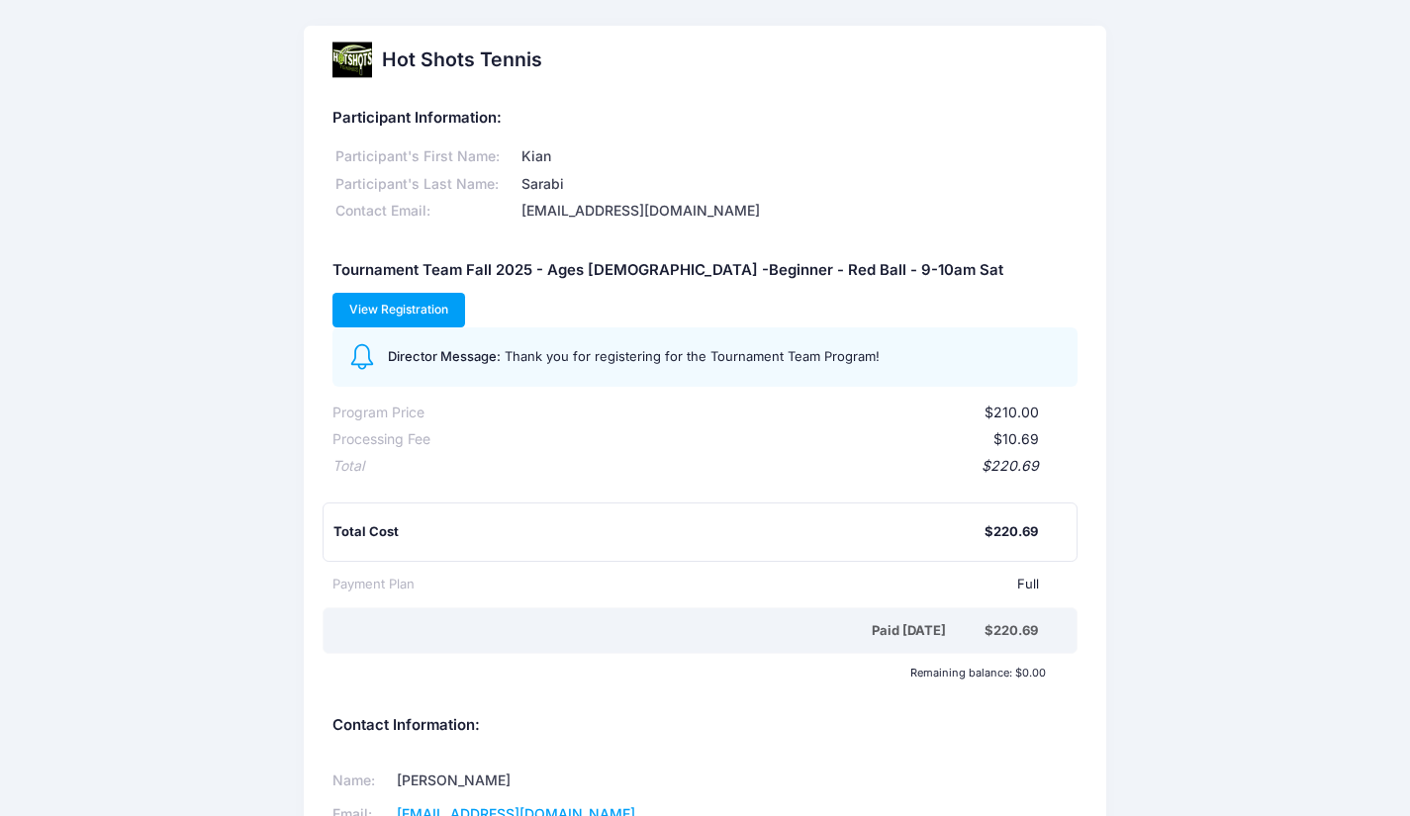
click at [466, 293] on link "View Registration" at bounding box center [399, 310] width 134 height 34
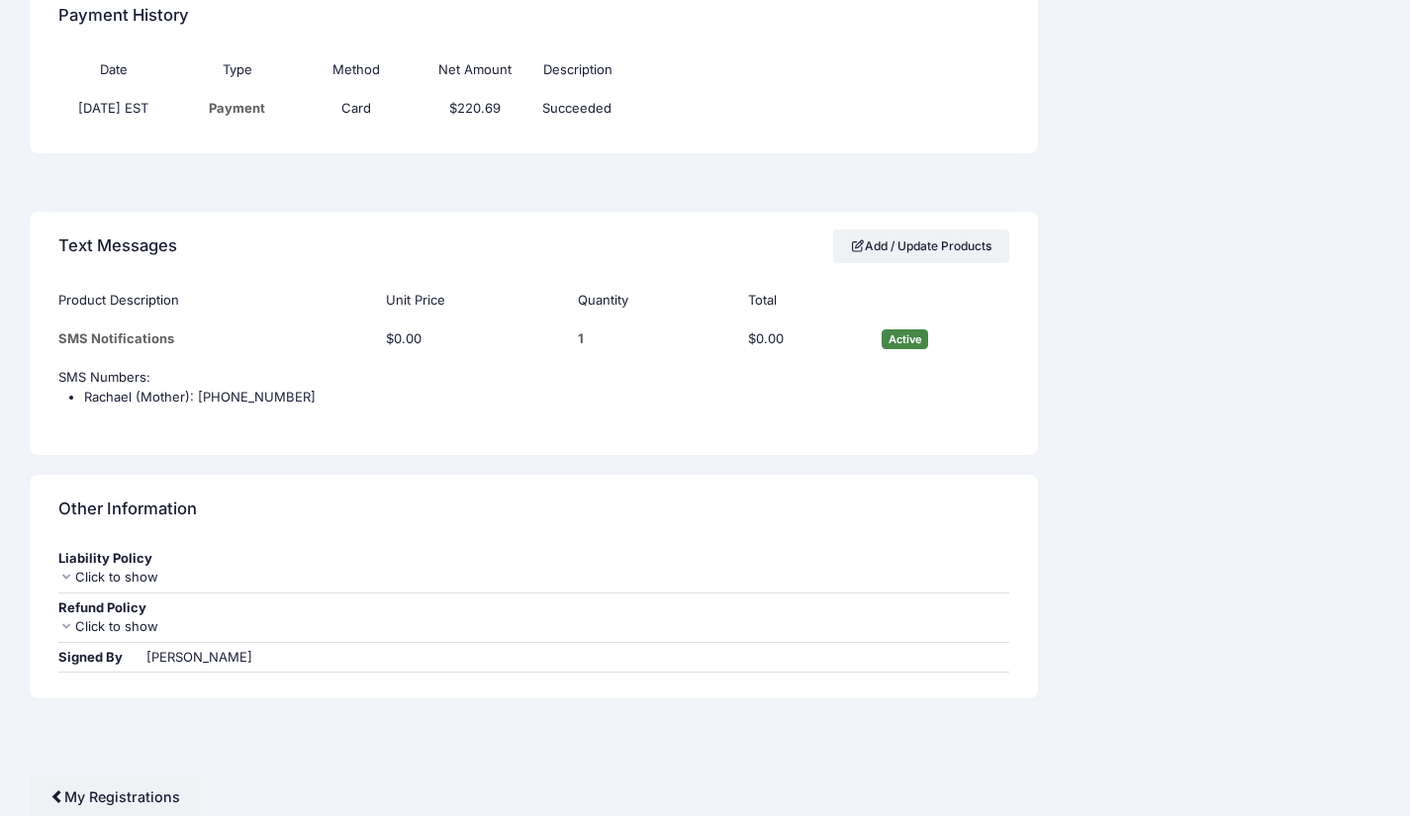
scroll to position [1323, 0]
